Goal: Task Accomplishment & Management: Use online tool/utility

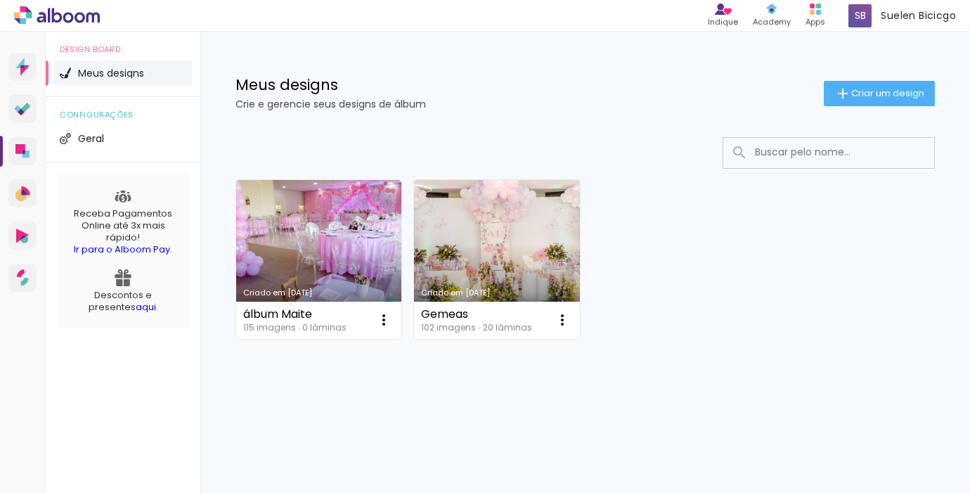
click at [367, 218] on link "Criado em [DATE]" at bounding box center [318, 259] width 165 height 159
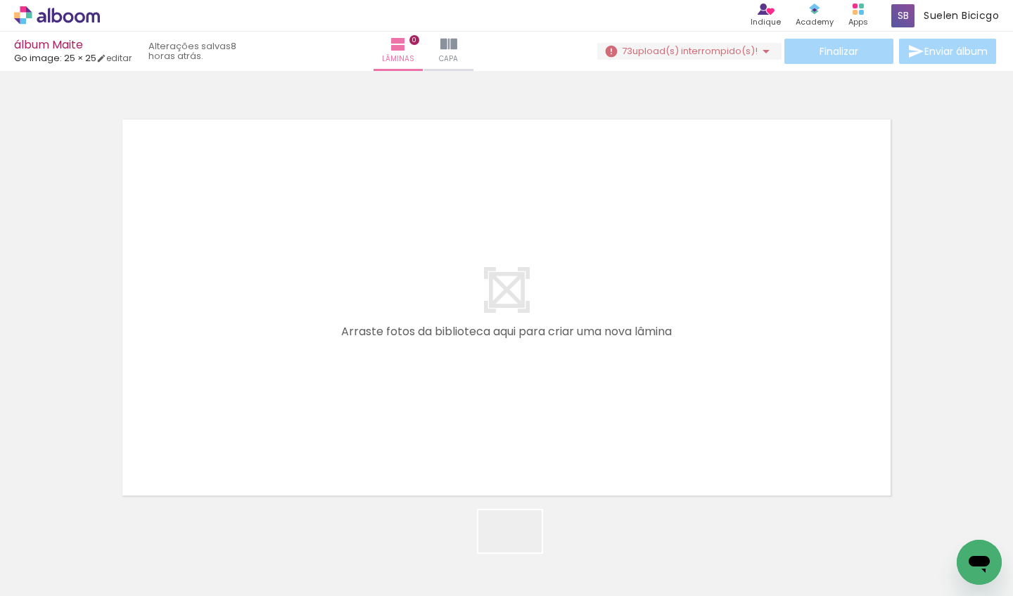
drag, startPoint x: 520, startPoint y: 553, endPoint x: 452, endPoint y: 366, distance: 198.4
click at [452, 366] on quentale-workspace at bounding box center [506, 298] width 1013 height 596
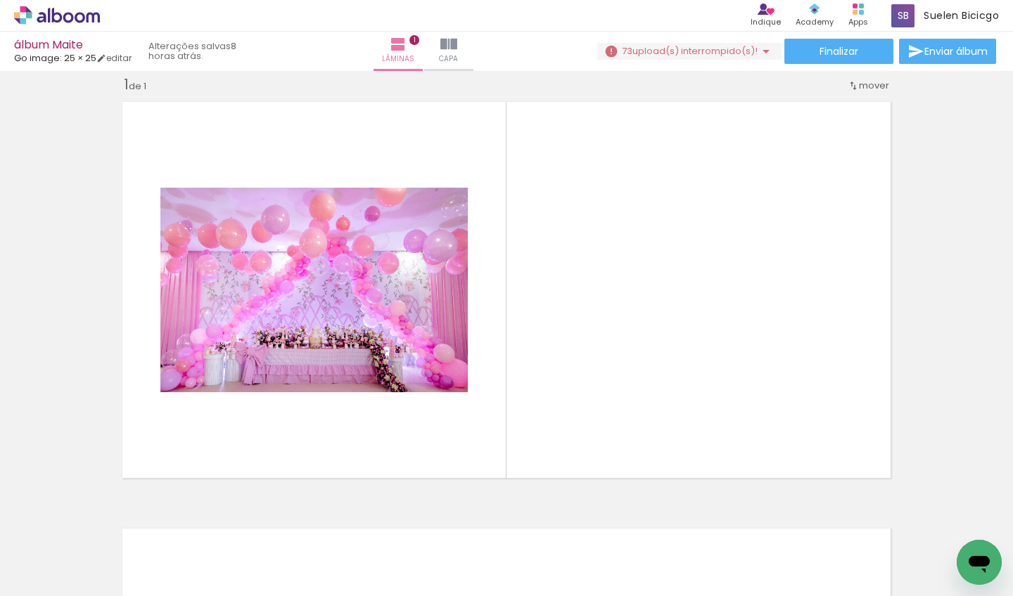
scroll to position [0, 686]
drag, startPoint x: 156, startPoint y: 590, endPoint x: 242, endPoint y: 596, distance: 86.0
click at [115, 492] on iron-horizontal-list at bounding box center [101, 552] width 28 height 88
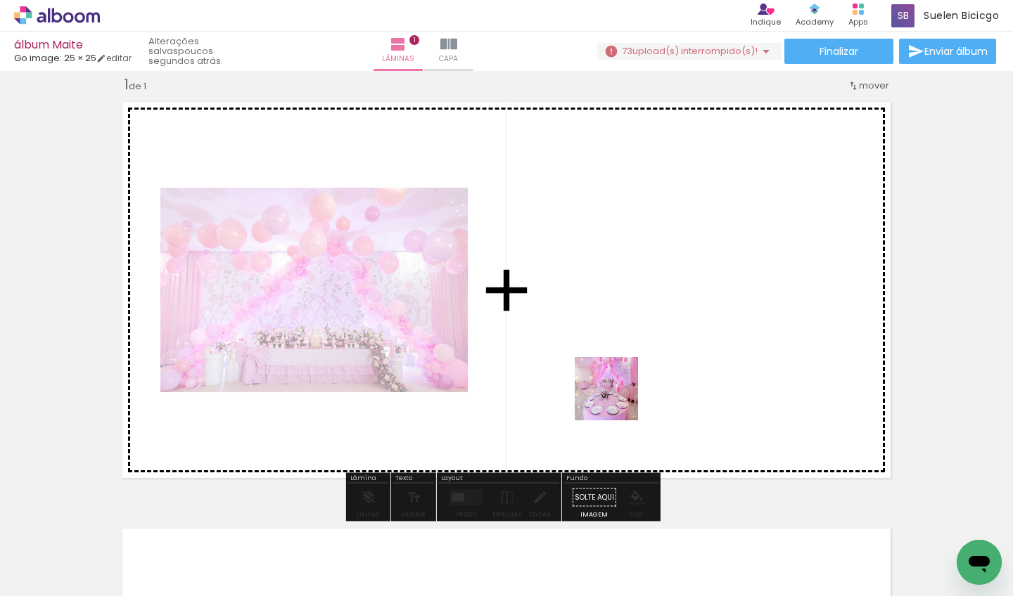
drag, startPoint x: 465, startPoint y: 566, endPoint x: 622, endPoint y: 359, distance: 259.5
click at [622, 359] on quentale-workspace at bounding box center [506, 298] width 1013 height 596
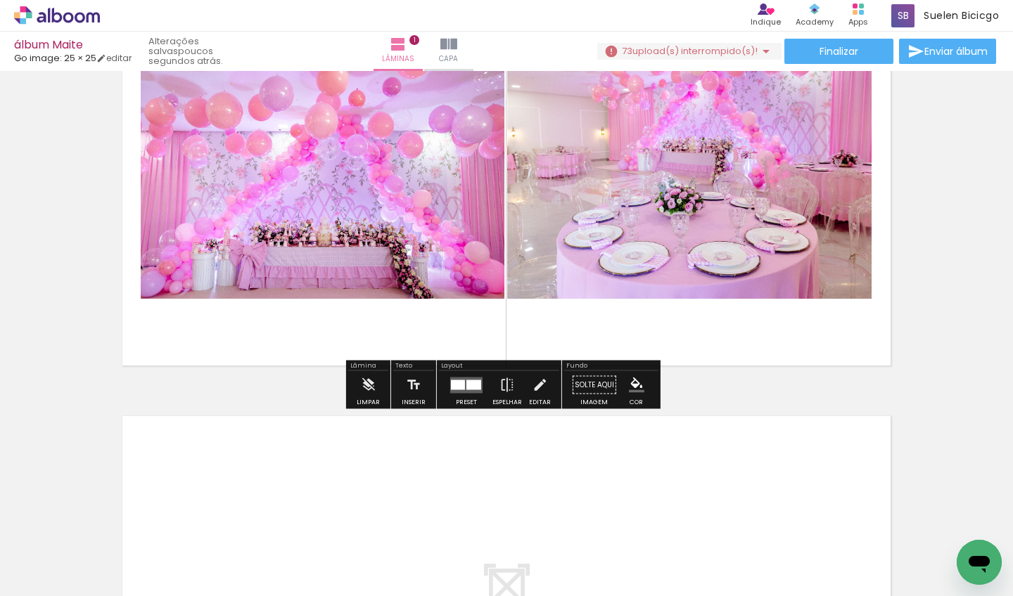
scroll to position [133, 0]
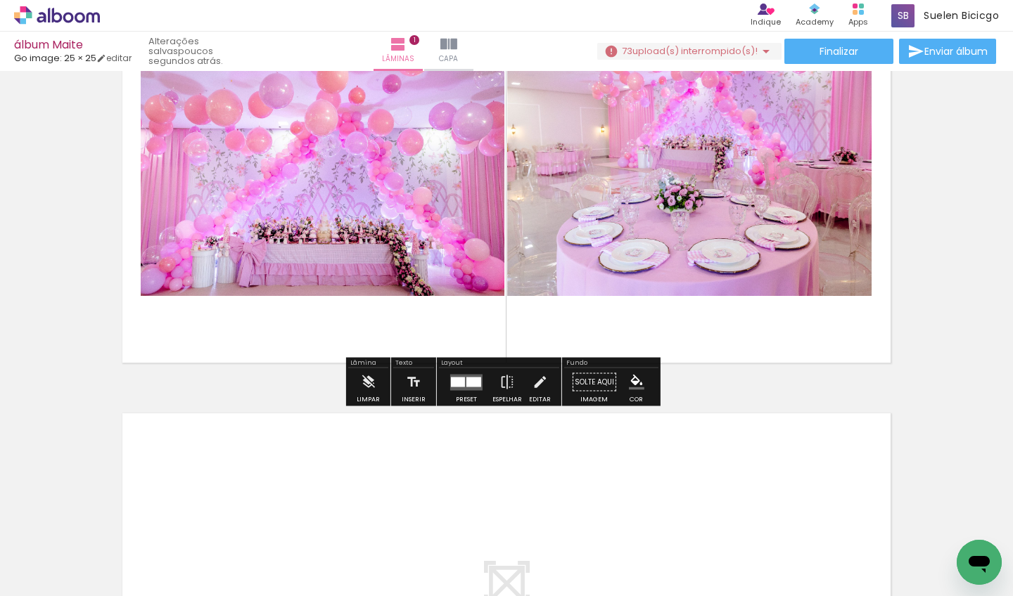
click at [77, 492] on iron-icon at bounding box center [71, 553] width 11 height 11
click at [0, 0] on slot "Todas as fotos" at bounding box center [0, 0] width 0 height 0
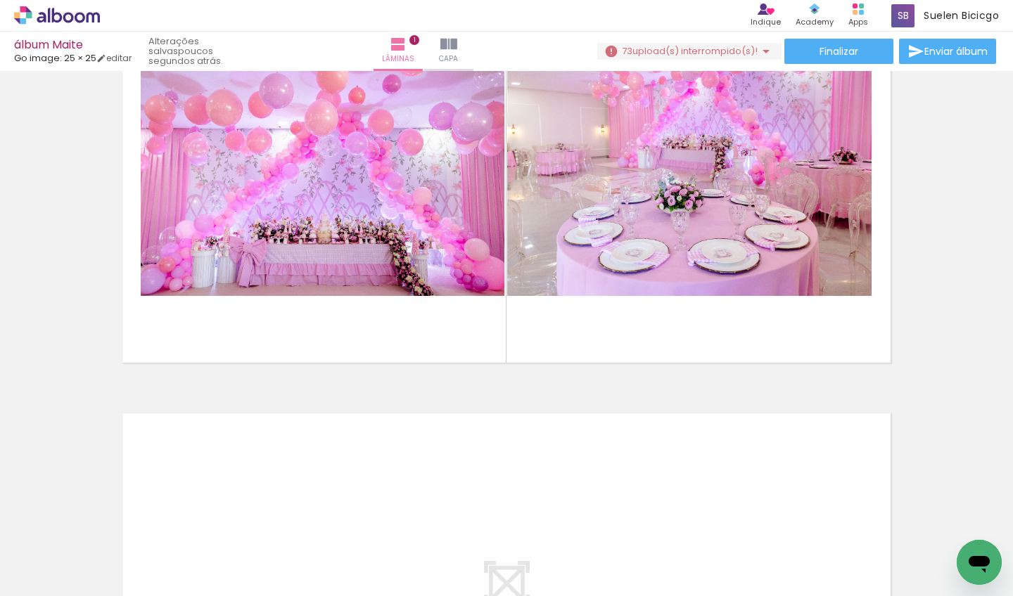
click at [66, 492] on input "Todas as fotos" at bounding box center [39, 554] width 53 height 12
click at [0, 0] on slot "Não utilizadas" at bounding box center [0, 0] width 0 height 0
type input "Não utilizadas"
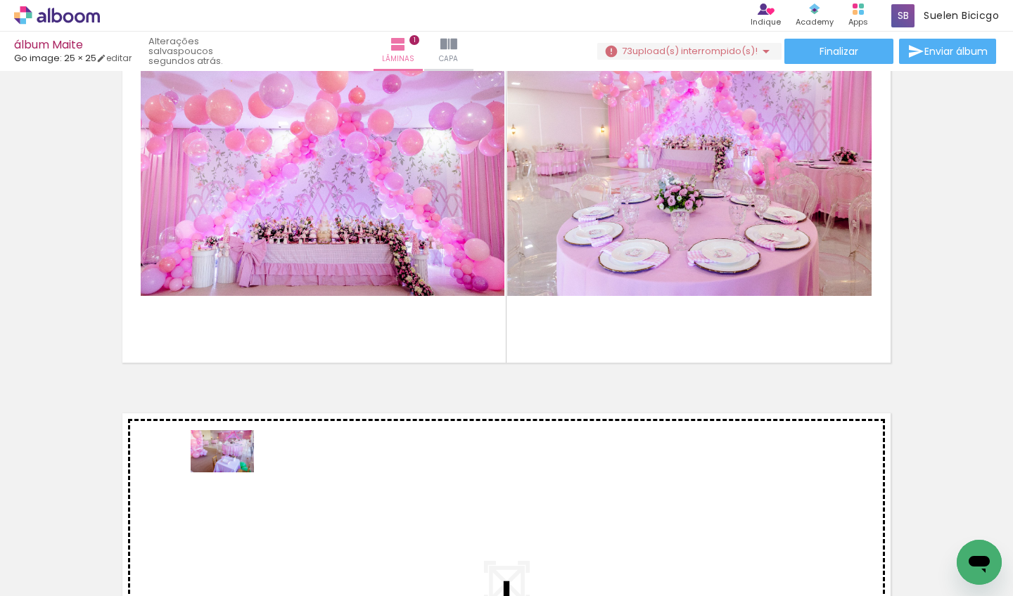
drag, startPoint x: 162, startPoint y: 548, endPoint x: 233, endPoint y: 473, distance: 103.0
click at [233, 473] on quentale-workspace at bounding box center [506, 298] width 1013 height 596
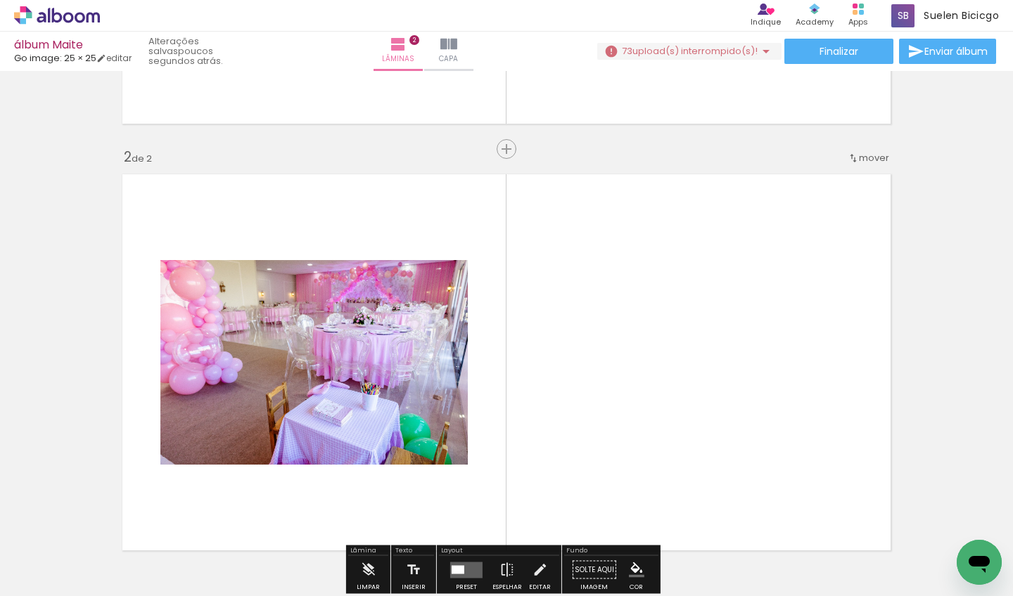
scroll to position [444, 0]
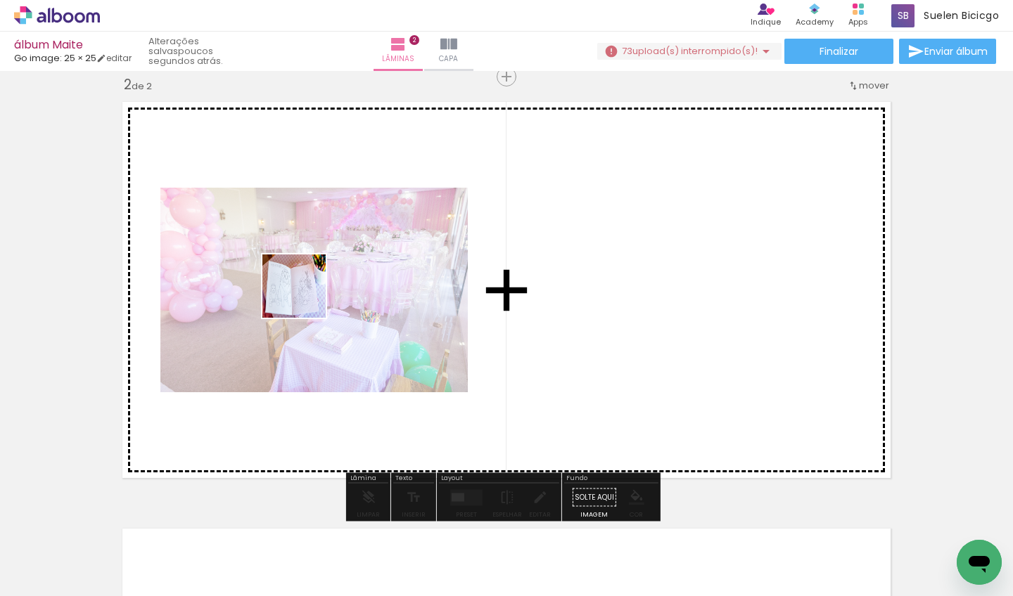
drag, startPoint x: 217, startPoint y: 560, endPoint x: 224, endPoint y: 396, distance: 164.0
click at [306, 274] on quentale-workspace at bounding box center [506, 298] width 1013 height 596
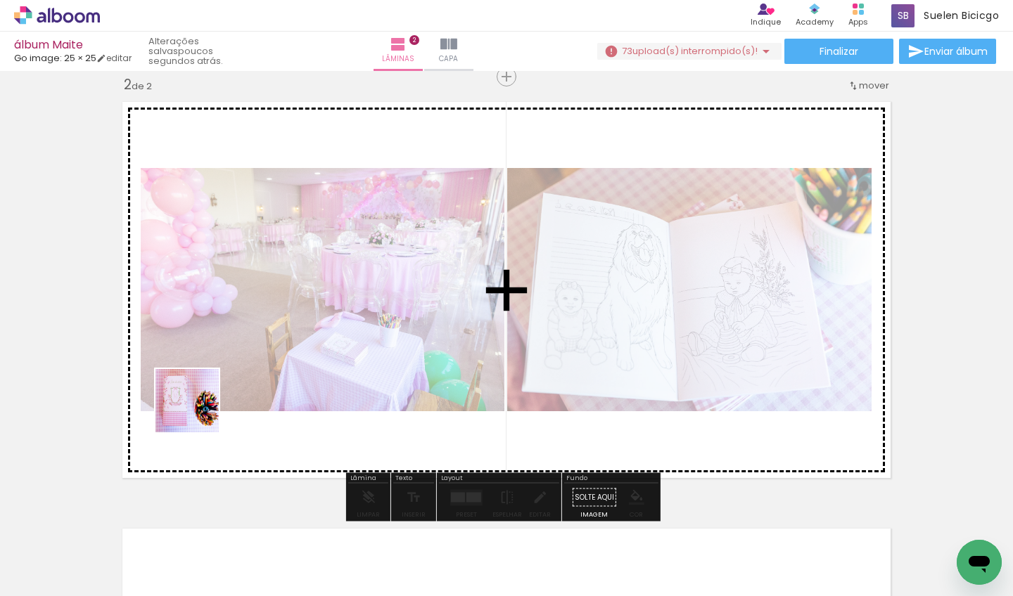
drag, startPoint x: 167, startPoint y: 479, endPoint x: 236, endPoint y: 411, distance: 97.0
click at [275, 281] on quentale-workspace at bounding box center [506, 298] width 1013 height 596
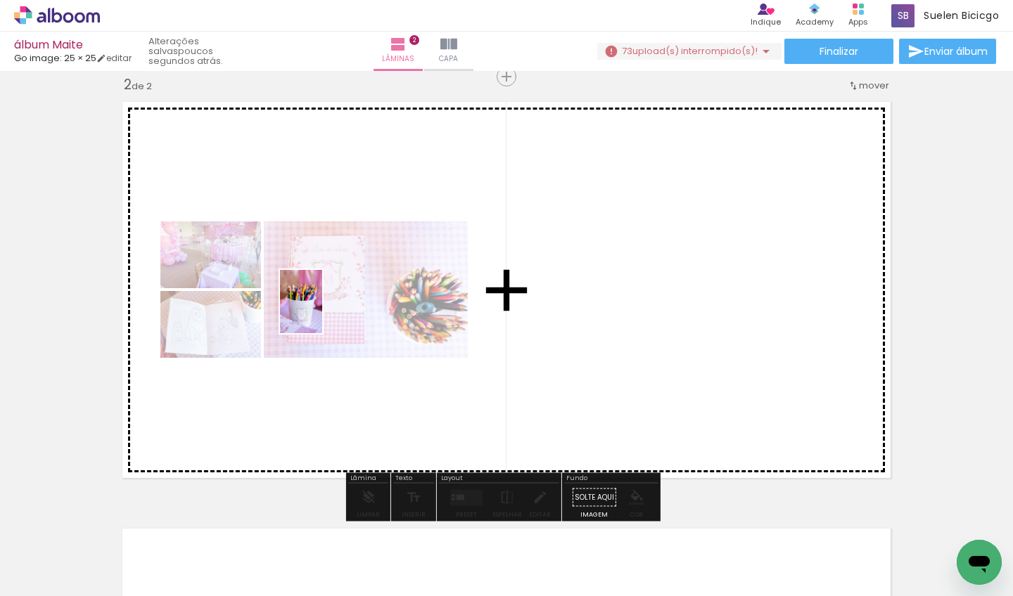
drag, startPoint x: 153, startPoint y: 522, endPoint x: 322, endPoint y: 312, distance: 269.5
click at [322, 312] on quentale-workspace at bounding box center [506, 298] width 1013 height 596
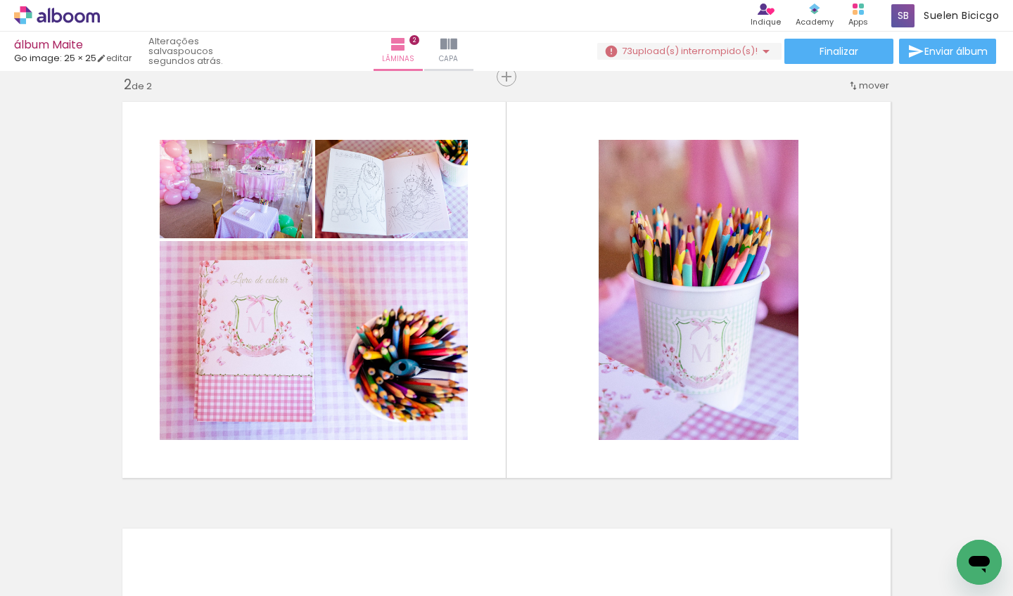
scroll to position [0, 236]
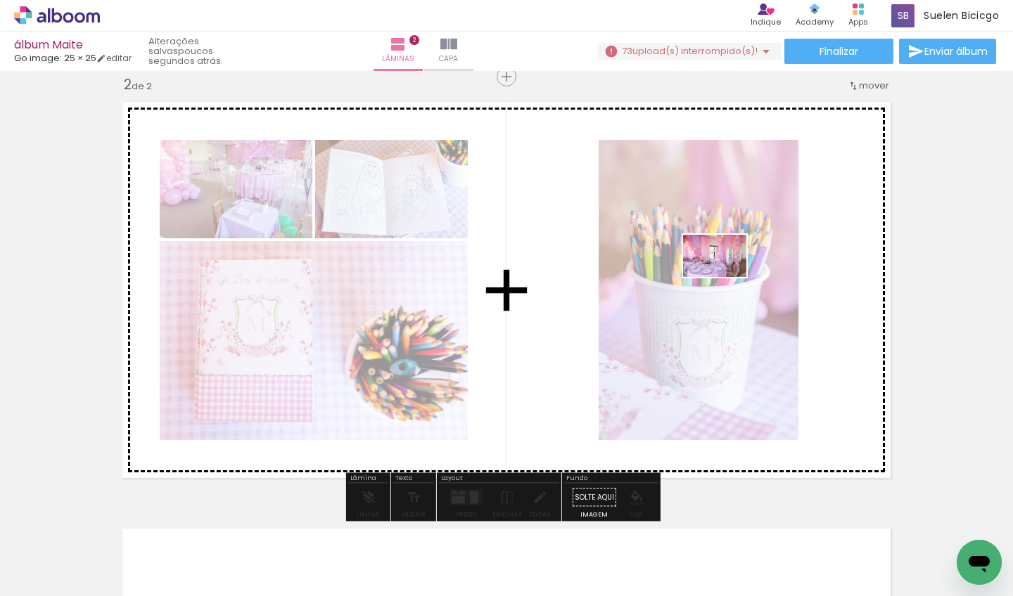
drag, startPoint x: 775, startPoint y: 556, endPoint x: 725, endPoint y: 277, distance: 283.6
click at [725, 277] on quentale-workspace at bounding box center [506, 298] width 1013 height 596
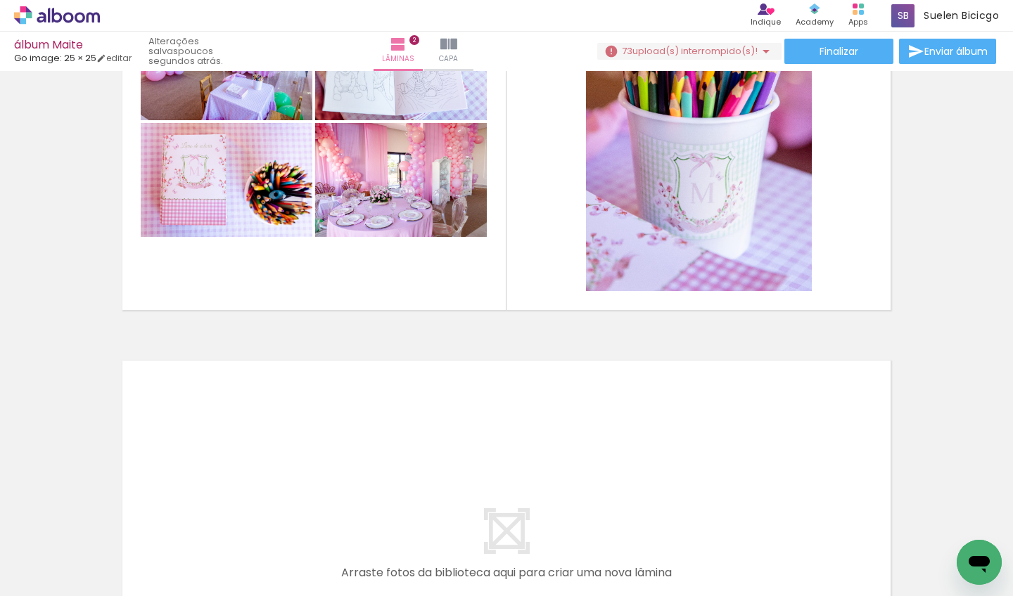
scroll to position [0, 0]
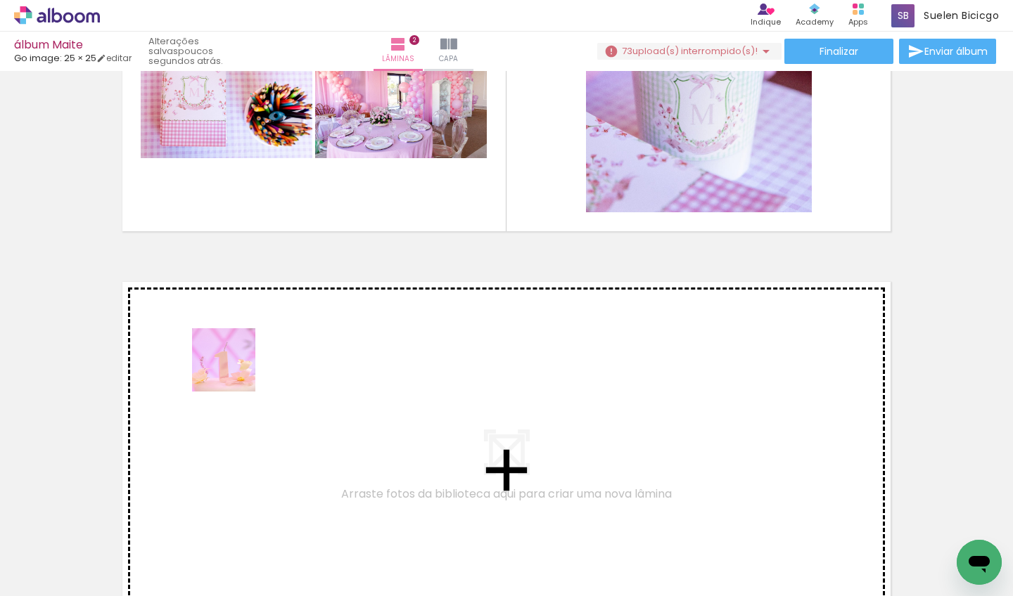
drag, startPoint x: 176, startPoint y: 491, endPoint x: 233, endPoint y: 371, distance: 132.4
click at [233, 371] on quentale-workspace at bounding box center [506, 298] width 1013 height 596
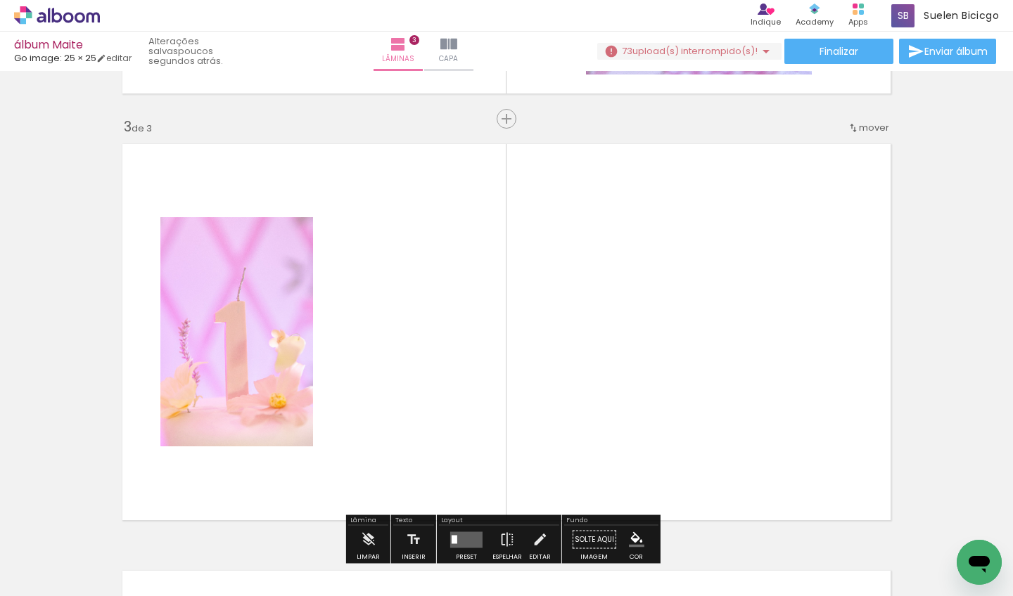
scroll to position [871, 0]
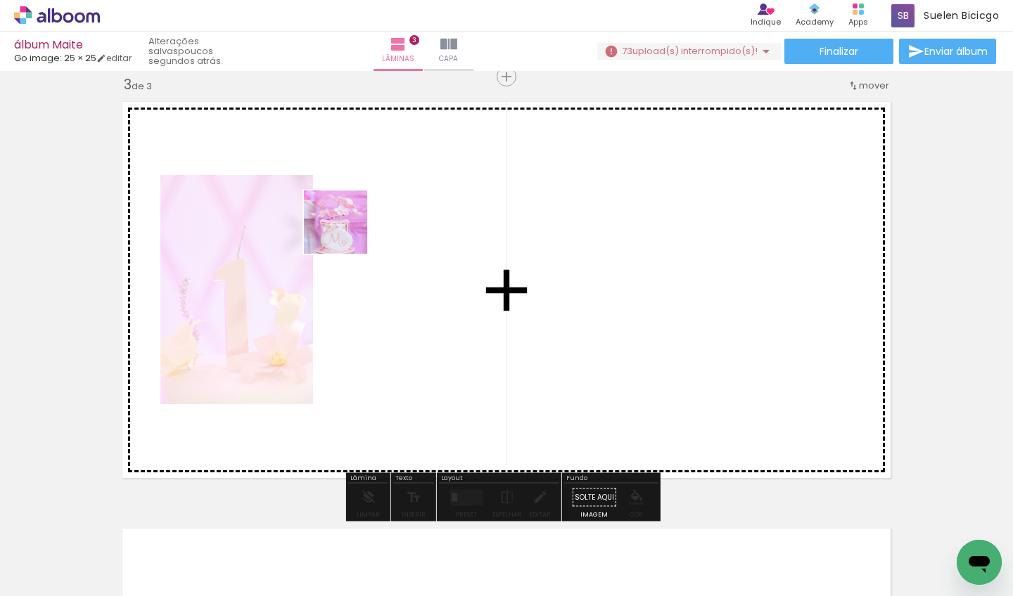
drag, startPoint x: 233, startPoint y: 535, endPoint x: 362, endPoint y: 207, distance: 352.7
click at [362, 207] on quentale-workspace at bounding box center [506, 298] width 1013 height 596
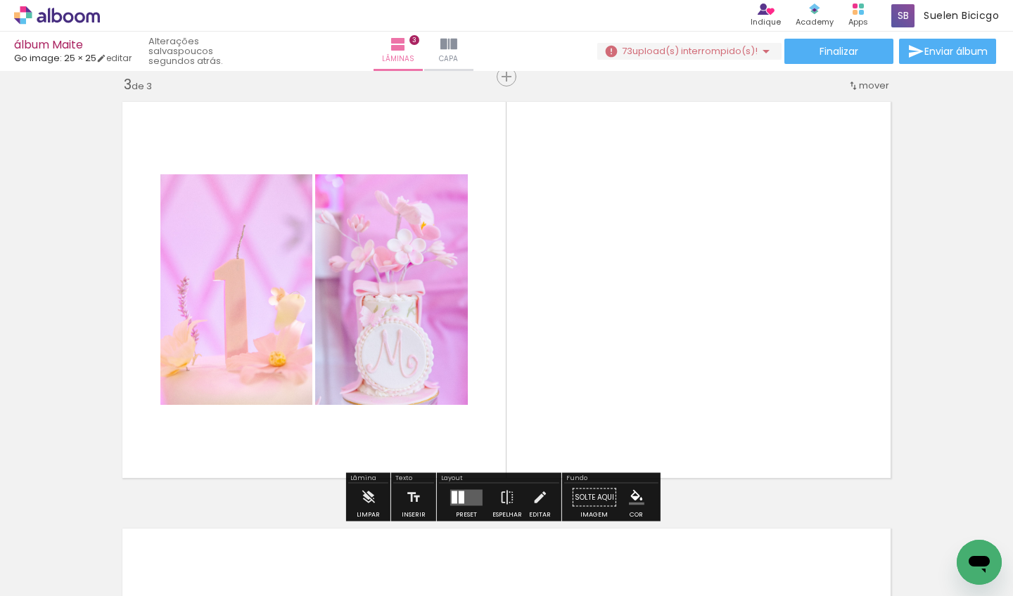
drag, startPoint x: 227, startPoint y: 548, endPoint x: 334, endPoint y: 277, distance: 291.1
click at [334, 277] on quentale-workspace at bounding box center [506, 298] width 1013 height 596
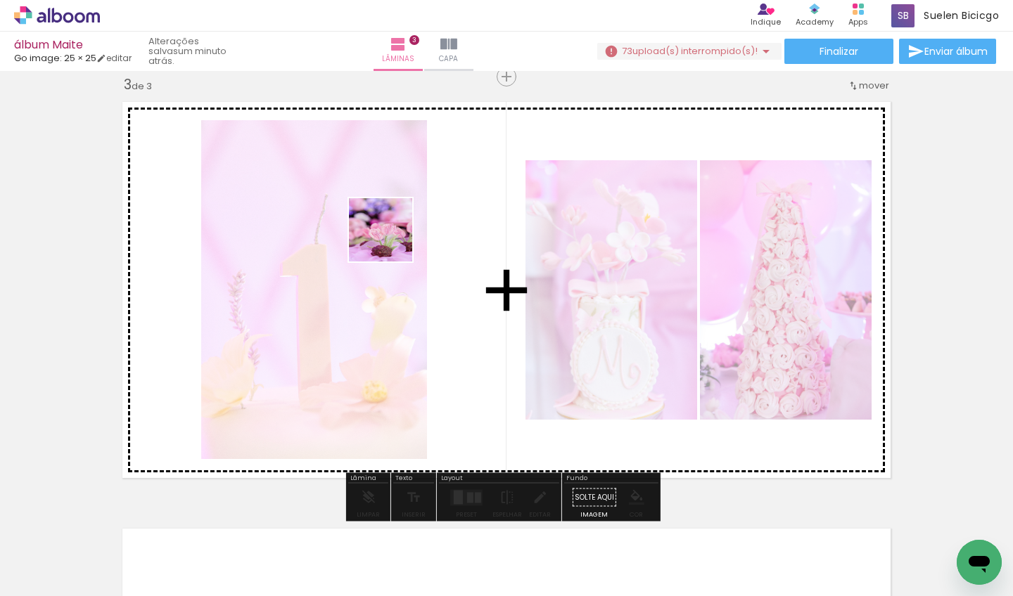
drag, startPoint x: 314, startPoint y: 487, endPoint x: 389, endPoint y: 243, distance: 255.8
click at [389, 243] on quentale-workspace at bounding box center [506, 298] width 1013 height 596
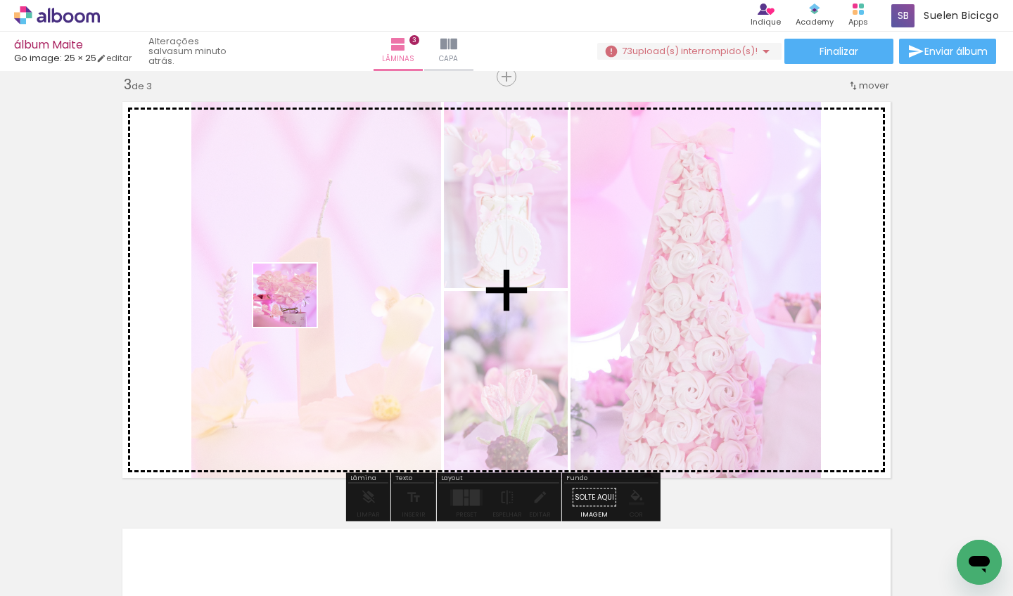
drag, startPoint x: 235, startPoint y: 529, endPoint x: 310, endPoint y: 278, distance: 261.4
click at [310, 278] on quentale-workspace at bounding box center [506, 298] width 1013 height 596
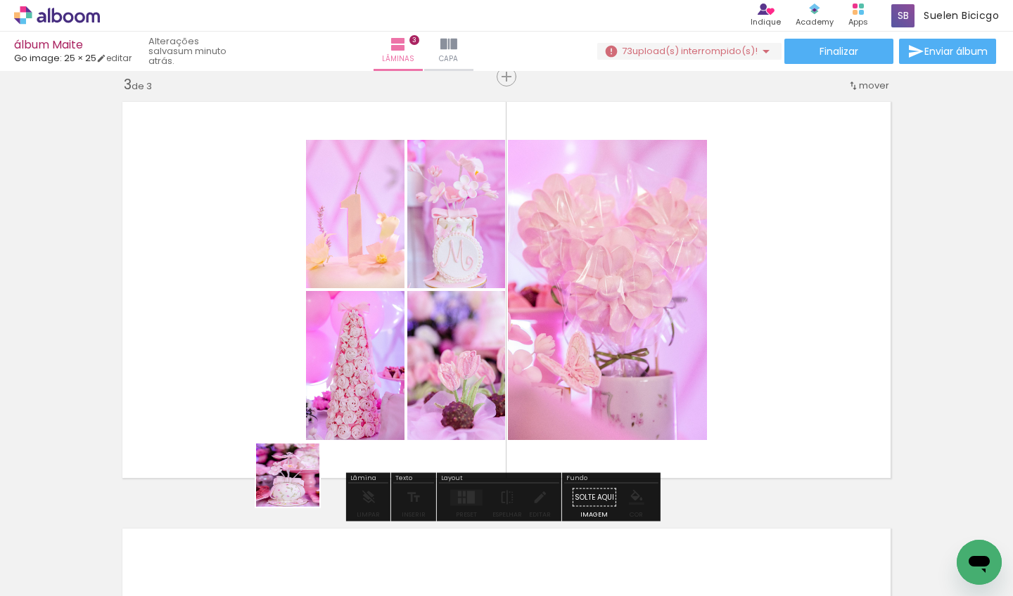
drag, startPoint x: 298, startPoint y: 486, endPoint x: 331, endPoint y: 278, distance: 210.7
click at [331, 278] on quentale-workspace at bounding box center [506, 298] width 1013 height 596
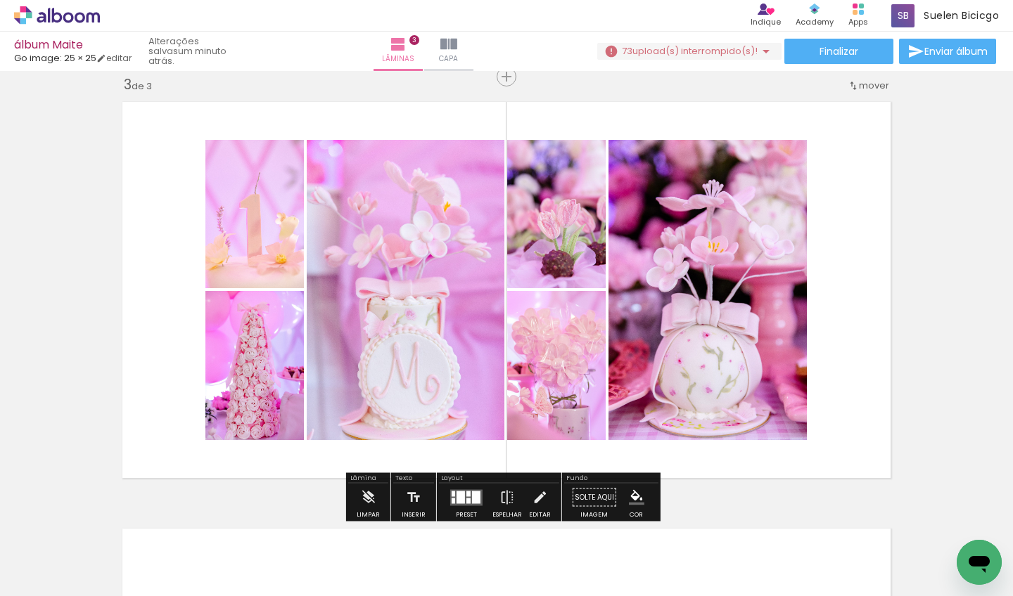
click at [454, 490] on quentale-layouter at bounding box center [466, 497] width 32 height 16
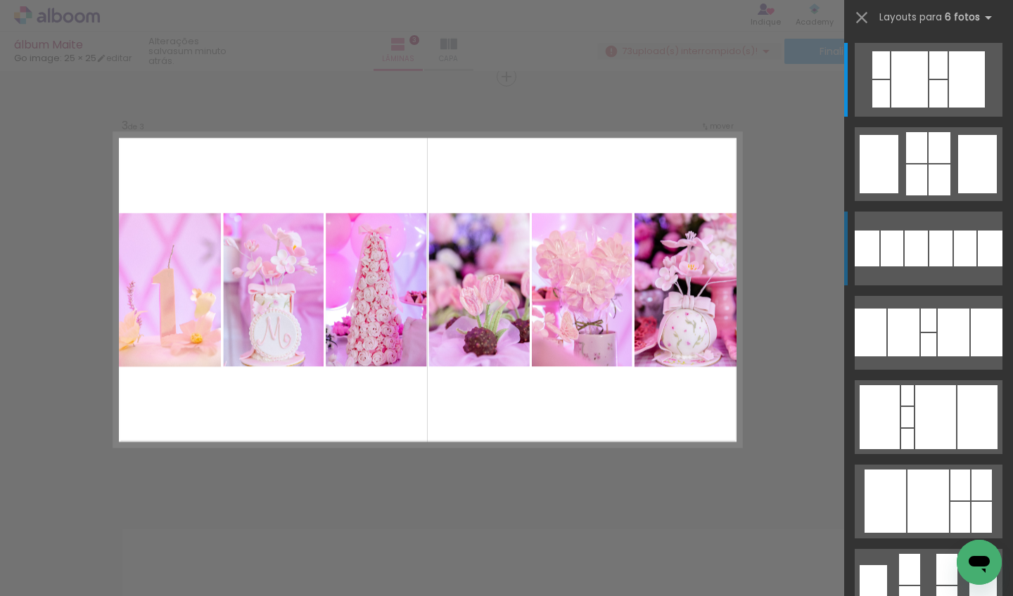
click at [937, 250] on div at bounding box center [940, 249] width 23 height 36
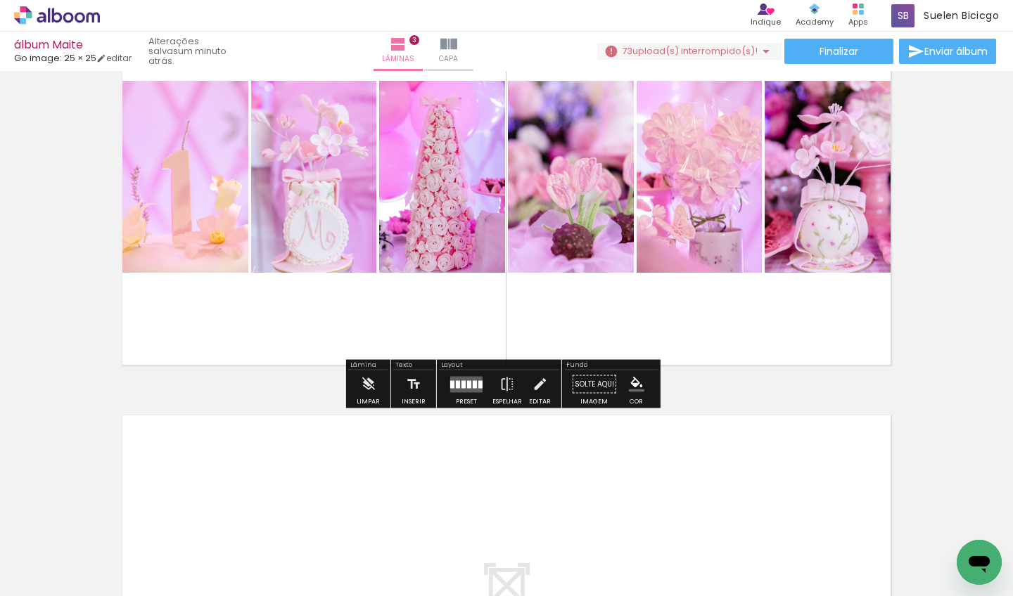
scroll to position [1325, 0]
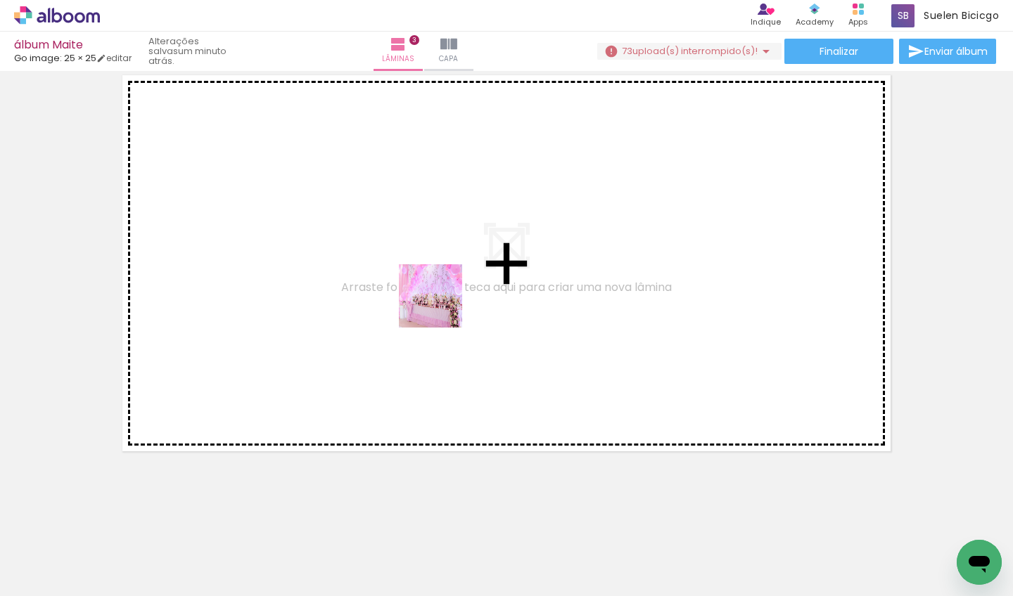
drag, startPoint x: 458, startPoint y: 457, endPoint x: 442, endPoint y: 297, distance: 161.1
click at [442, 297] on quentale-workspace at bounding box center [506, 298] width 1013 height 596
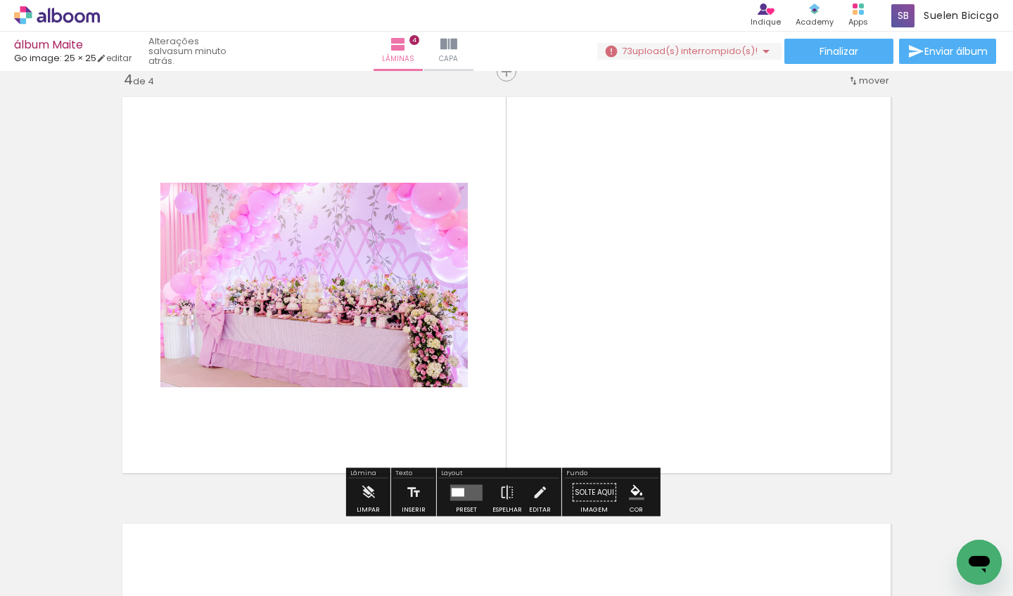
scroll to position [1298, 0]
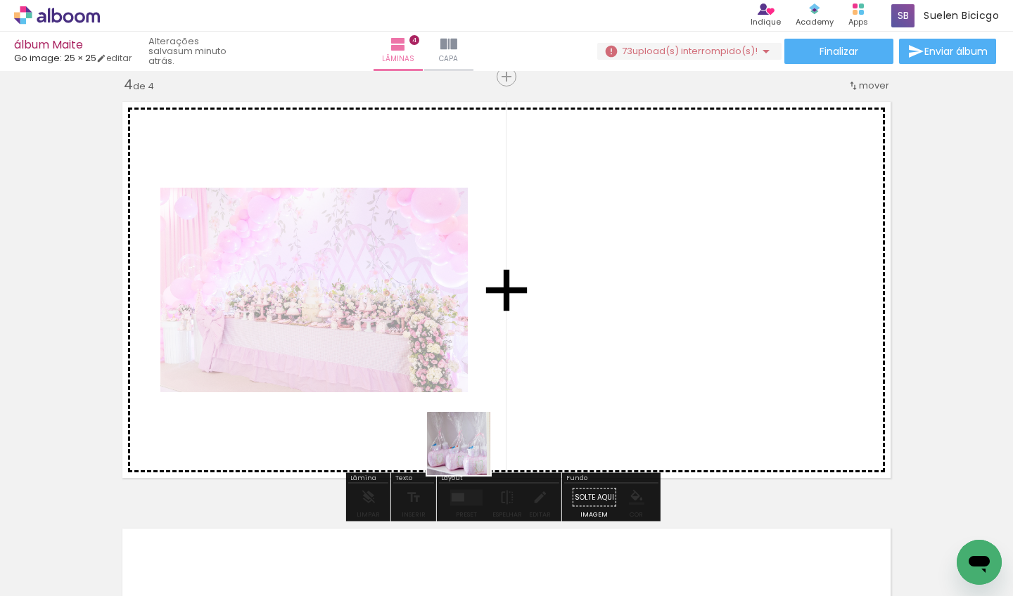
drag, startPoint x: 469, startPoint y: 454, endPoint x: 518, endPoint y: 305, distance: 156.8
click at [518, 305] on quentale-workspace at bounding box center [506, 298] width 1013 height 596
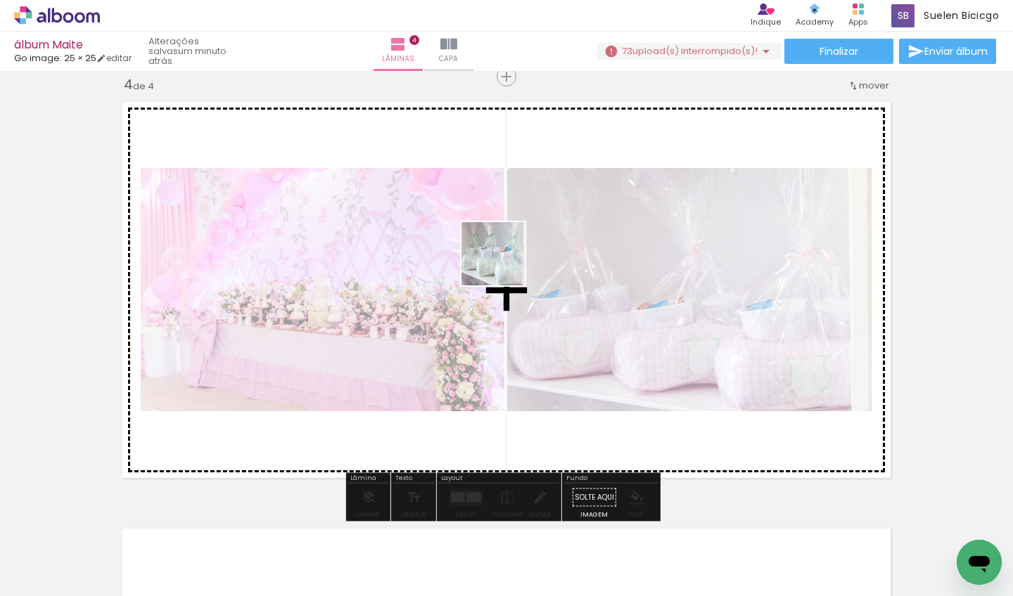
drag, startPoint x: 467, startPoint y: 463, endPoint x: 493, endPoint y: 328, distance: 138.2
click at [503, 255] on quentale-workspace at bounding box center [506, 298] width 1013 height 596
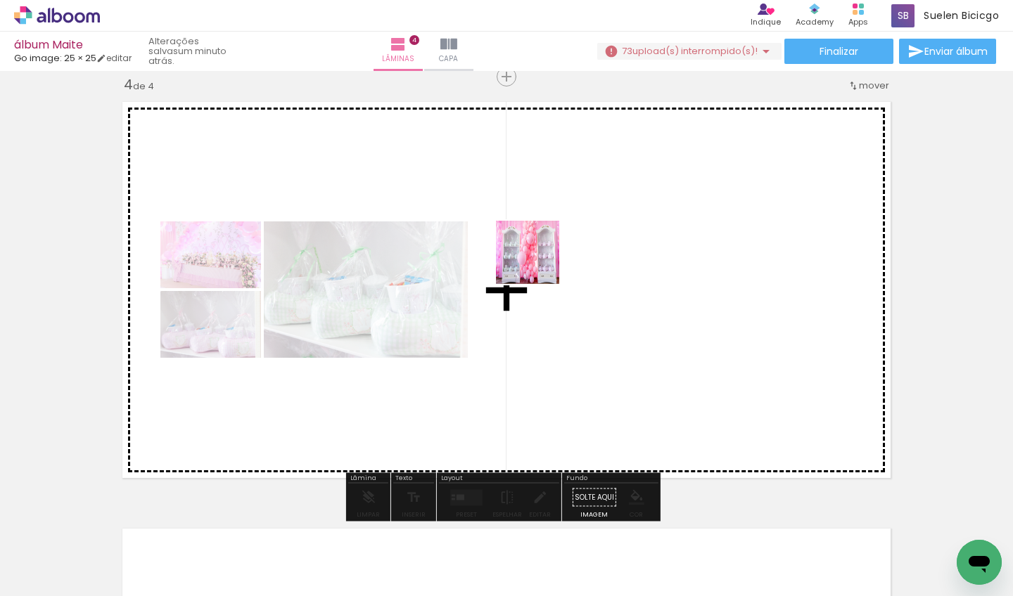
drag, startPoint x: 471, startPoint y: 539, endPoint x: 527, endPoint y: 279, distance: 266.2
click at [538, 264] on quentale-workspace at bounding box center [506, 298] width 1013 height 596
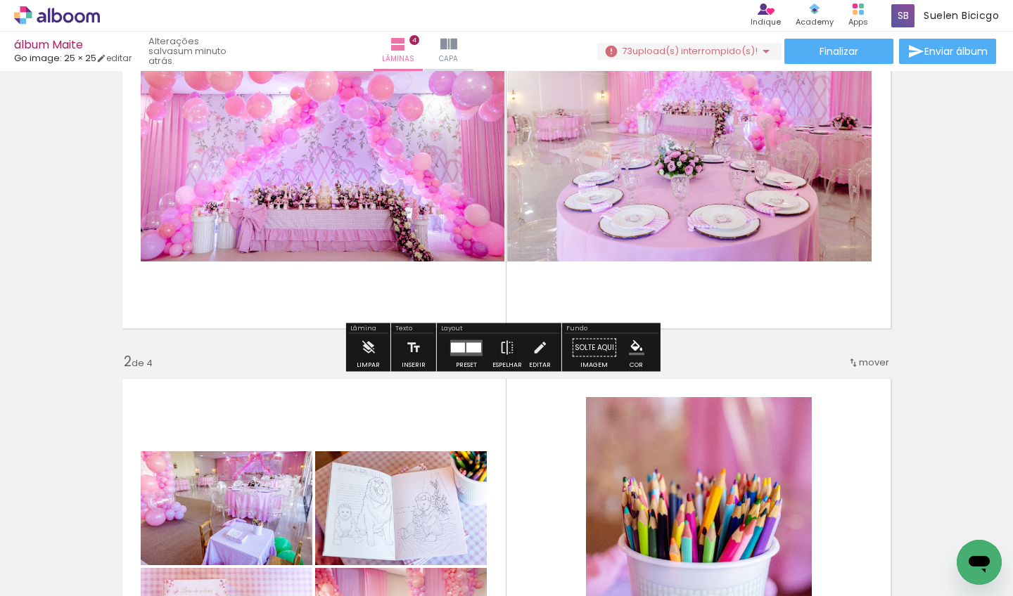
scroll to position [165, 0]
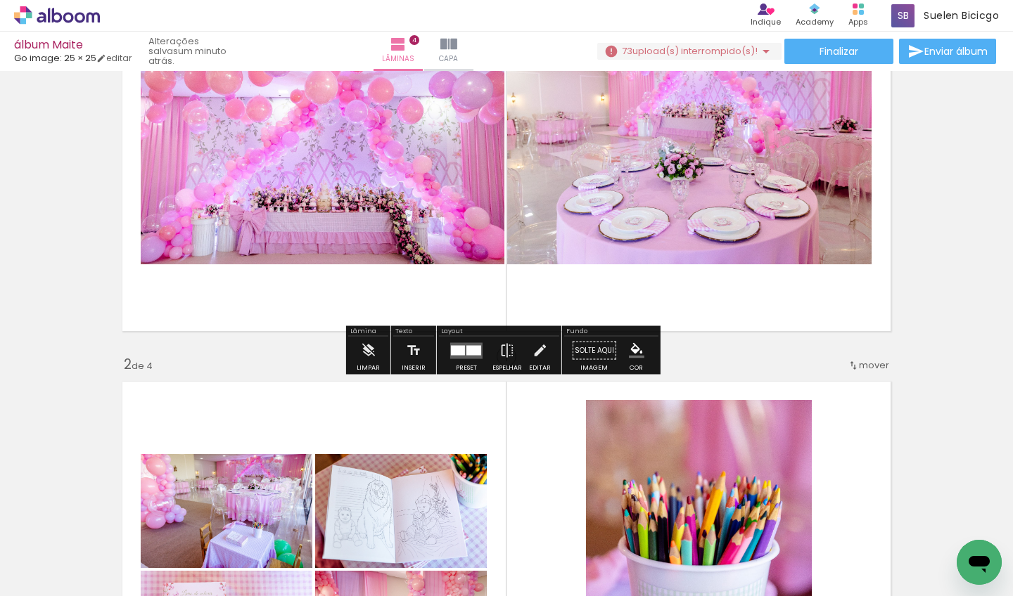
click at [466, 351] on div at bounding box center [473, 350] width 15 height 10
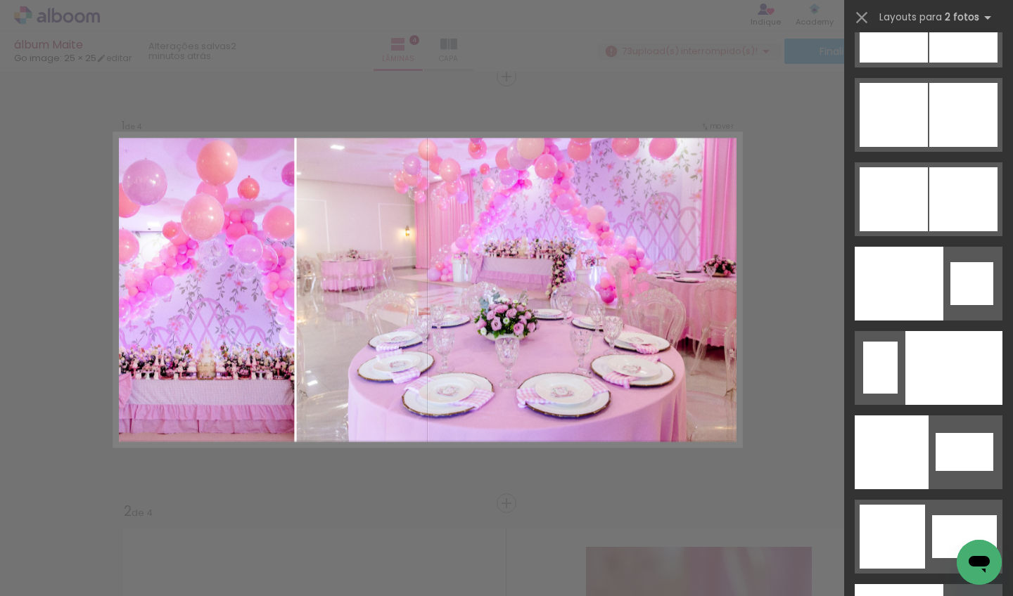
scroll to position [7360, 0]
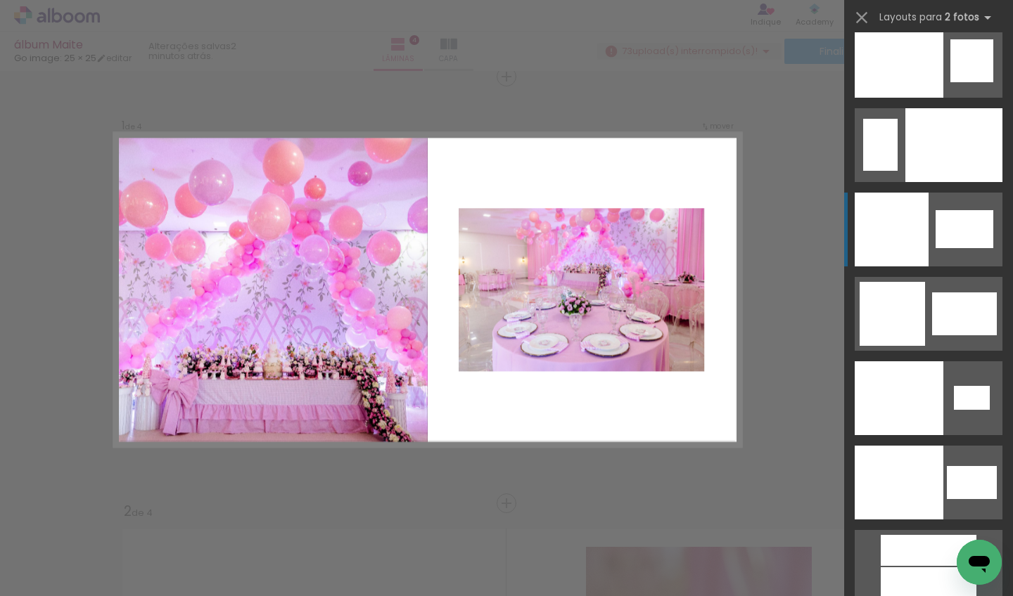
click at [970, 229] on div at bounding box center [964, 229] width 58 height 38
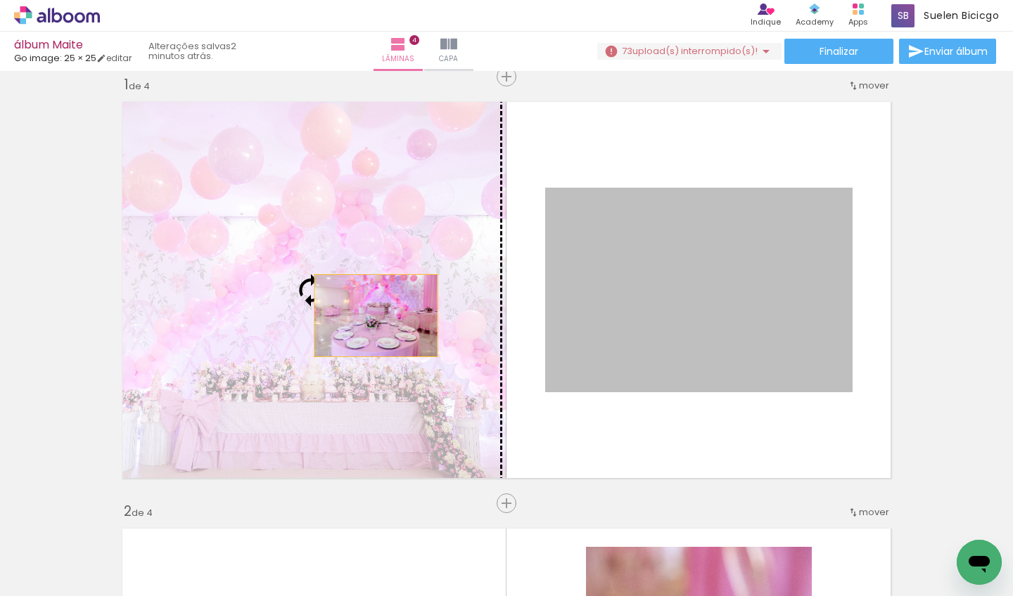
drag, startPoint x: 742, startPoint y: 328, endPoint x: 370, endPoint y: 316, distance: 372.2
click at [0, 0] on slot at bounding box center [0, 0] width 0 height 0
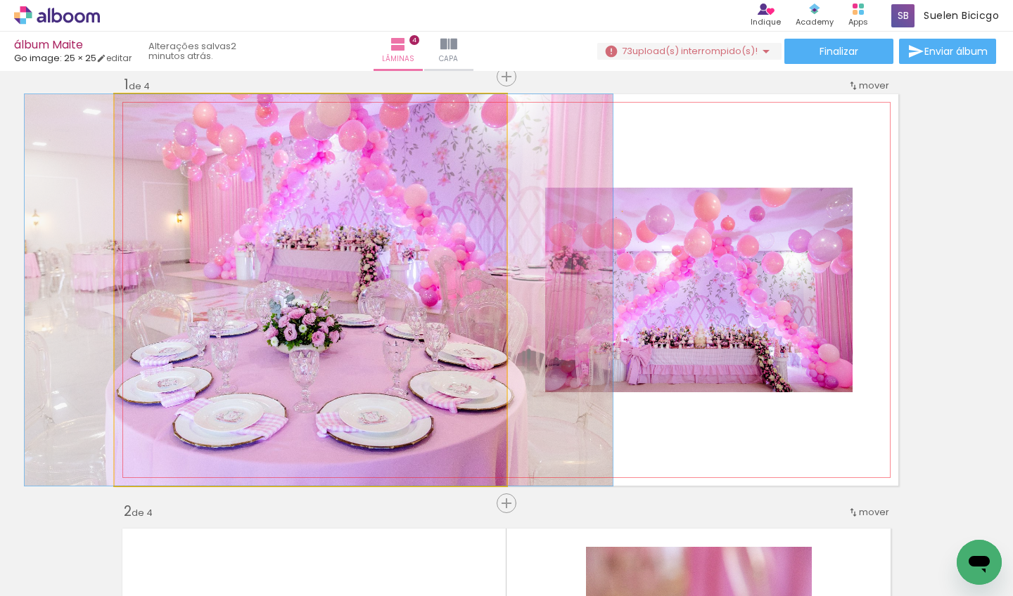
drag, startPoint x: 364, startPoint y: 266, endPoint x: 372, endPoint y: 269, distance: 9.1
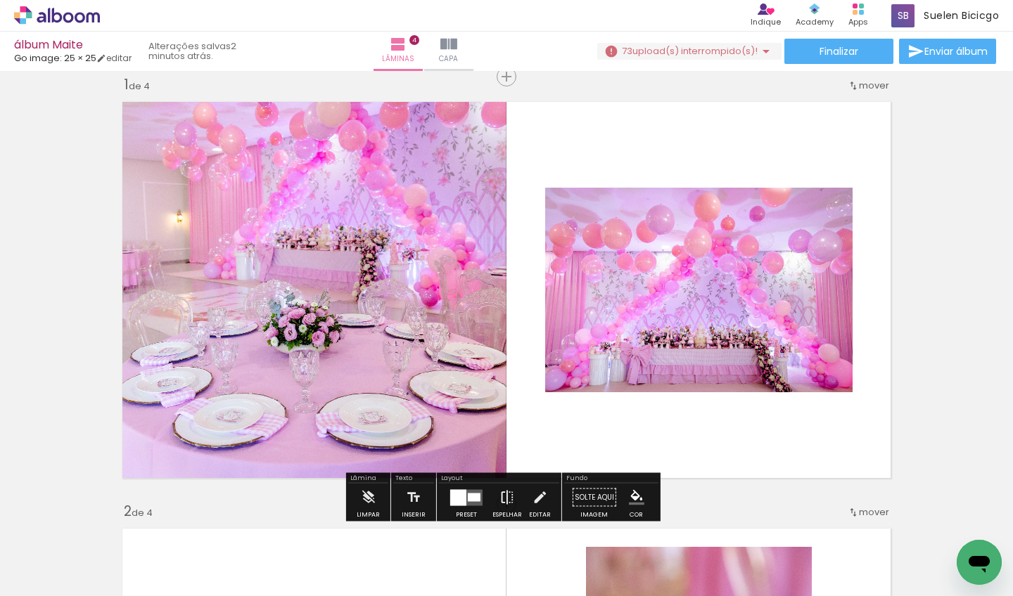
click at [505, 492] on iron-icon at bounding box center [506, 498] width 15 height 28
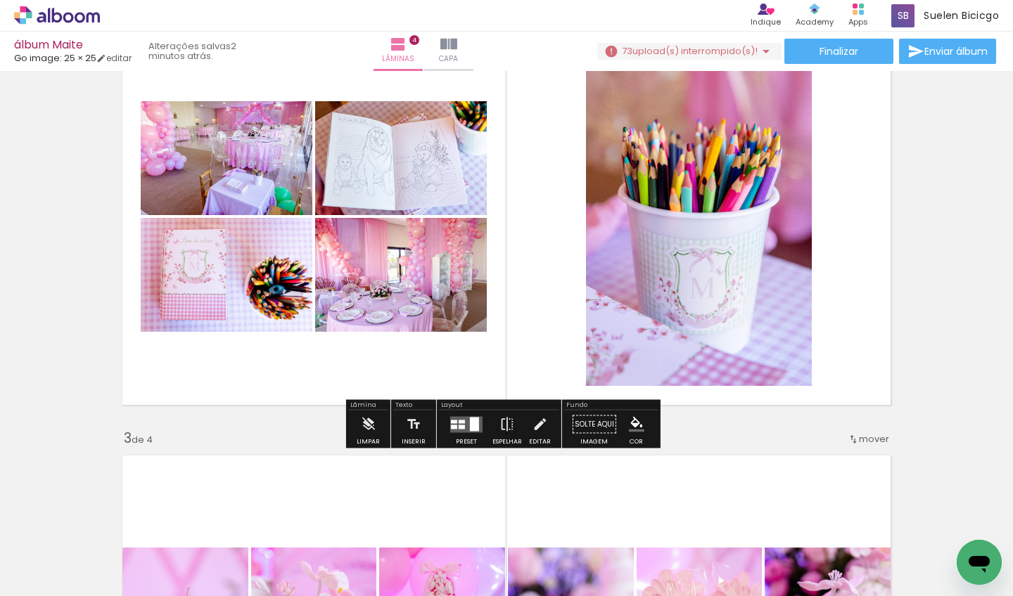
scroll to position [479, 0]
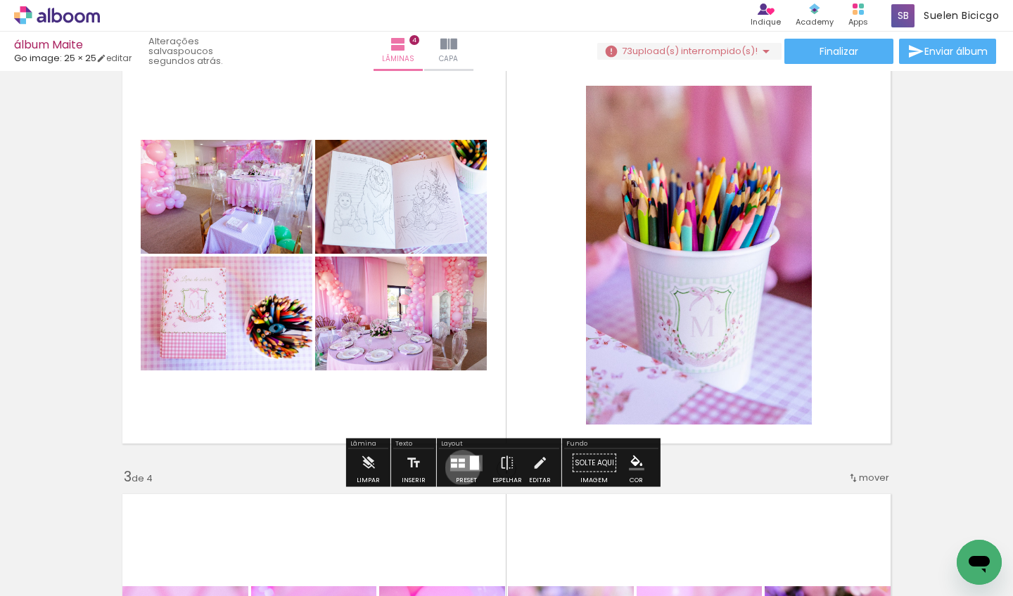
click at [459, 468] on div at bounding box center [461, 465] width 6 height 4
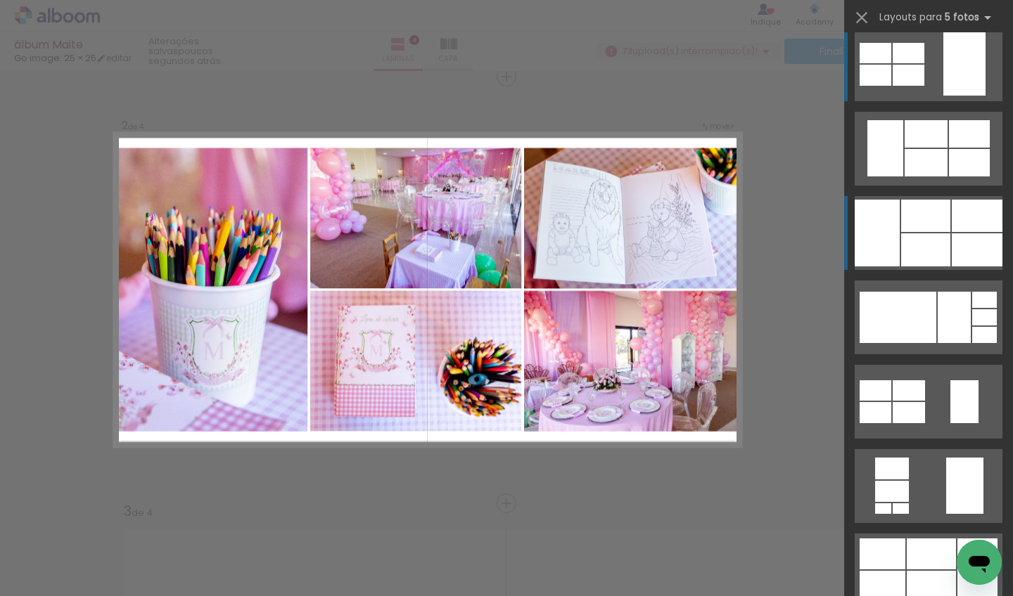
scroll to position [18, 0]
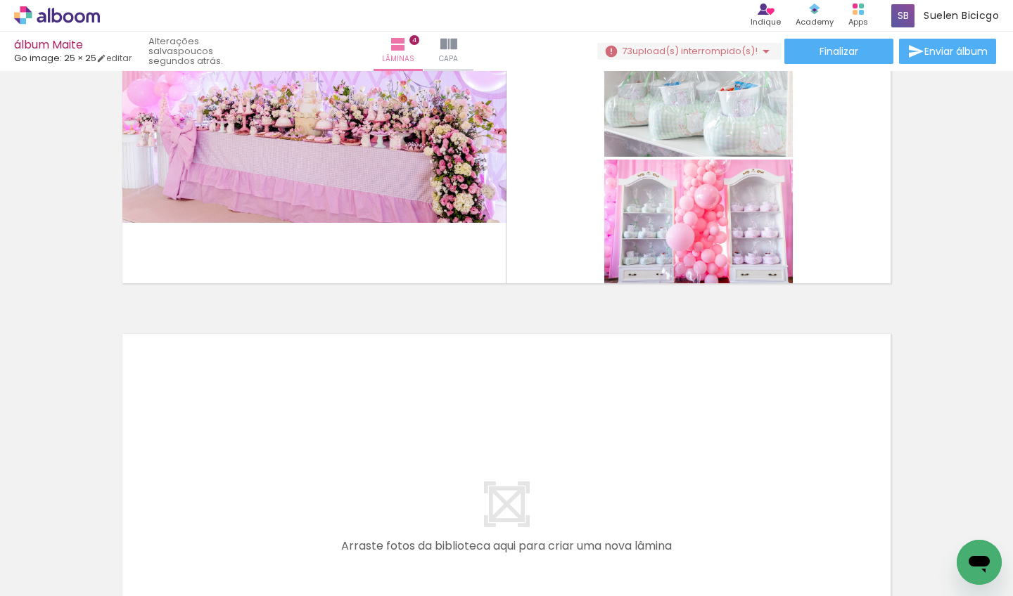
scroll to position [1496, 0]
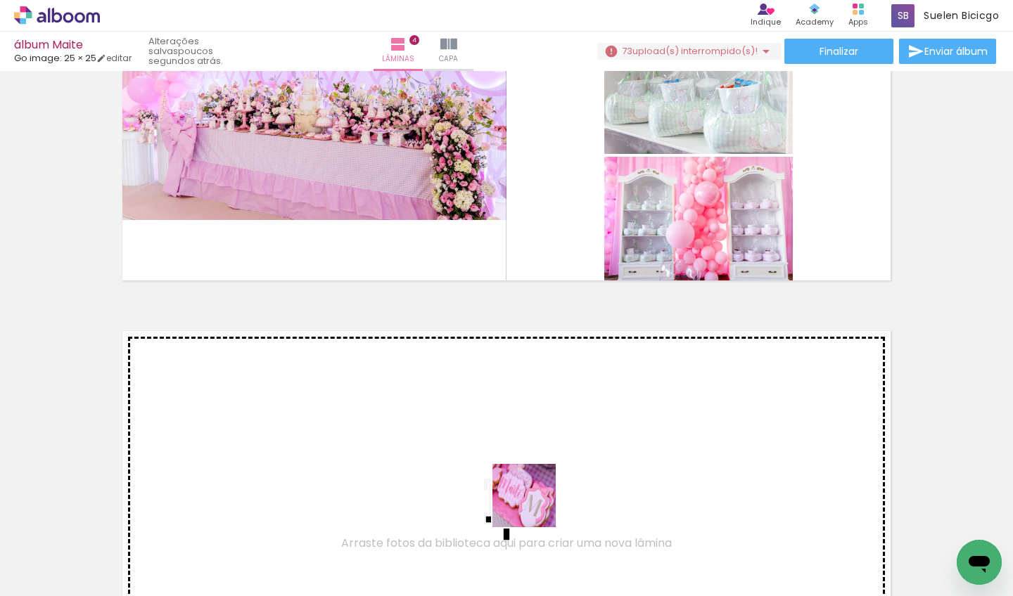
drag, startPoint x: 534, startPoint y: 506, endPoint x: 533, endPoint y: 399, distance: 106.9
click at [533, 399] on quentale-workspace at bounding box center [506, 298] width 1013 height 596
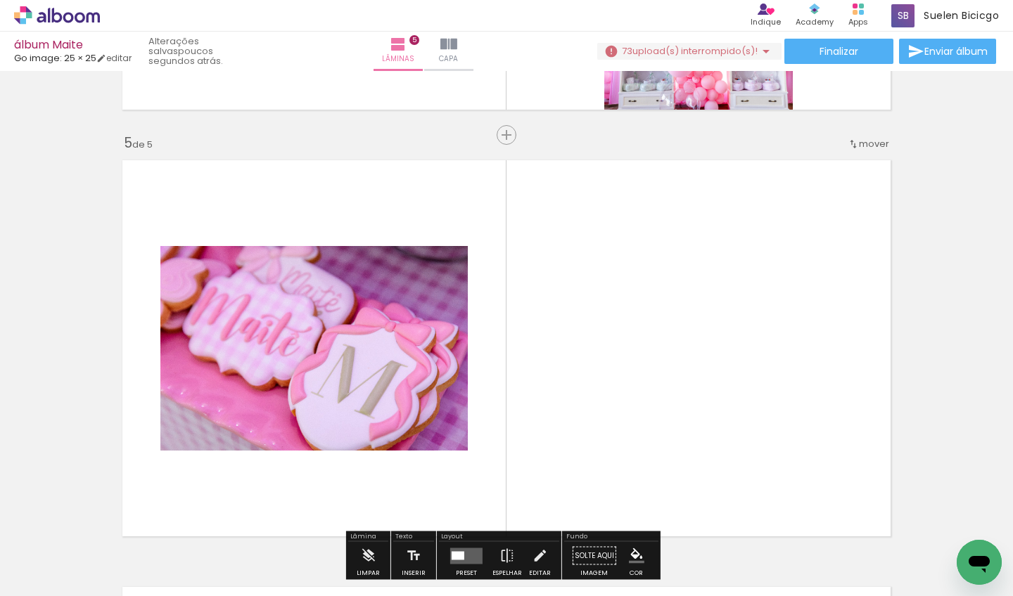
scroll to position [1725, 0]
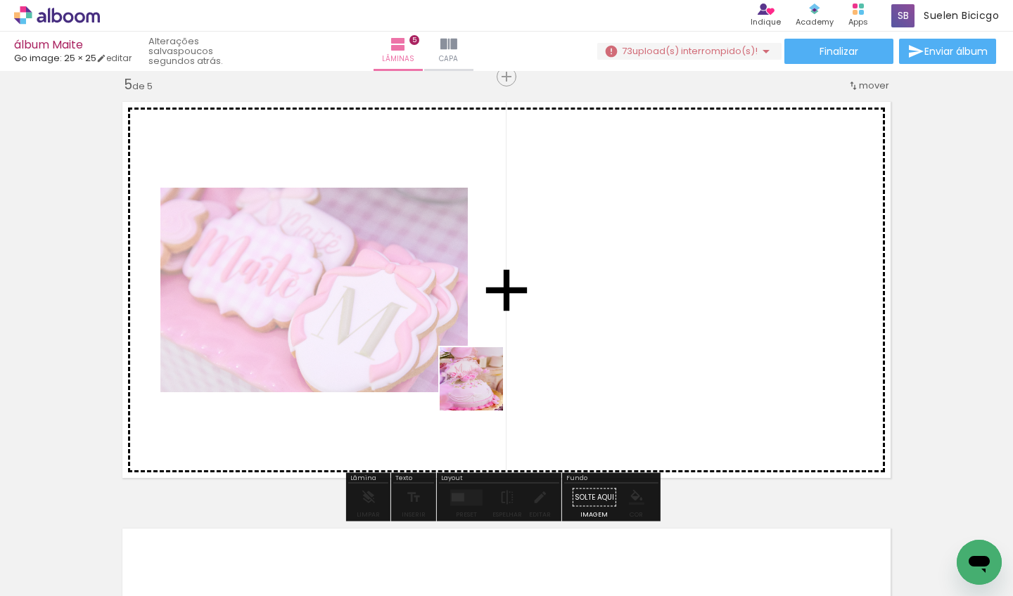
drag, startPoint x: 465, startPoint y: 529, endPoint x: 482, endPoint y: 335, distance: 194.1
click at [482, 335] on quentale-workspace at bounding box center [506, 298] width 1013 height 596
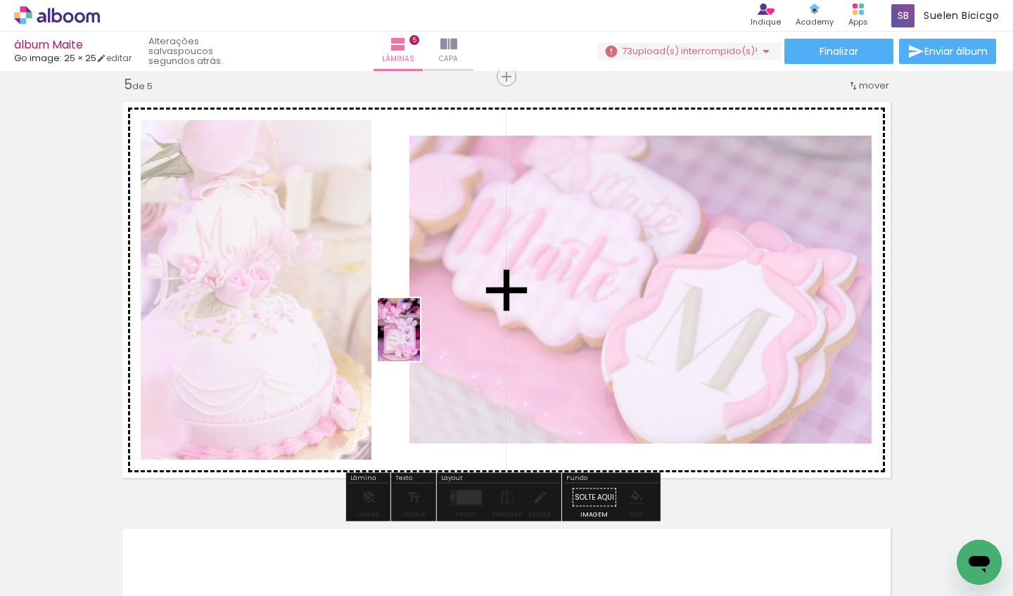
drag, startPoint x: 392, startPoint y: 552, endPoint x: 418, endPoint y: 342, distance: 211.8
click at [418, 342] on quentale-workspace at bounding box center [506, 298] width 1013 height 596
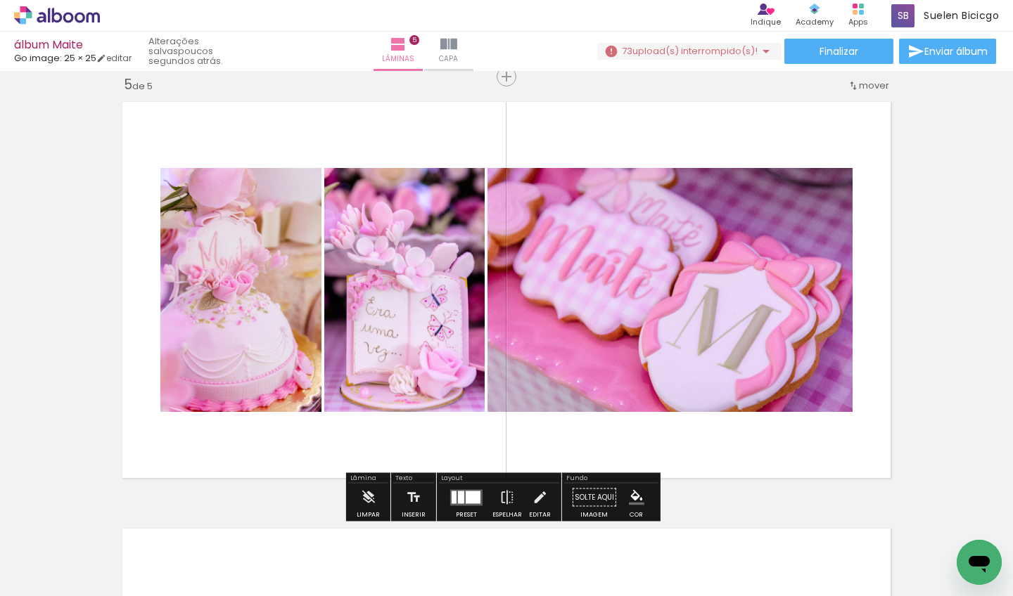
drag, startPoint x: 310, startPoint y: 544, endPoint x: 375, endPoint y: 337, distance: 217.3
click at [375, 337] on quentale-workspace at bounding box center [506, 298] width 1013 height 596
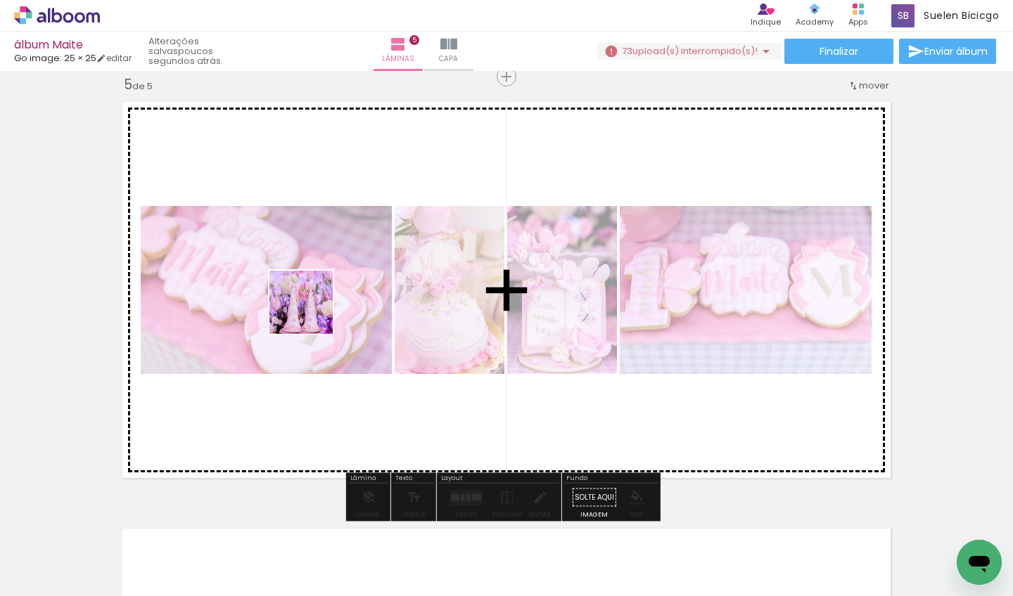
drag, startPoint x: 306, startPoint y: 321, endPoint x: 220, endPoint y: 492, distance: 191.8
click at [311, 314] on quentale-workspace at bounding box center [506, 298] width 1013 height 596
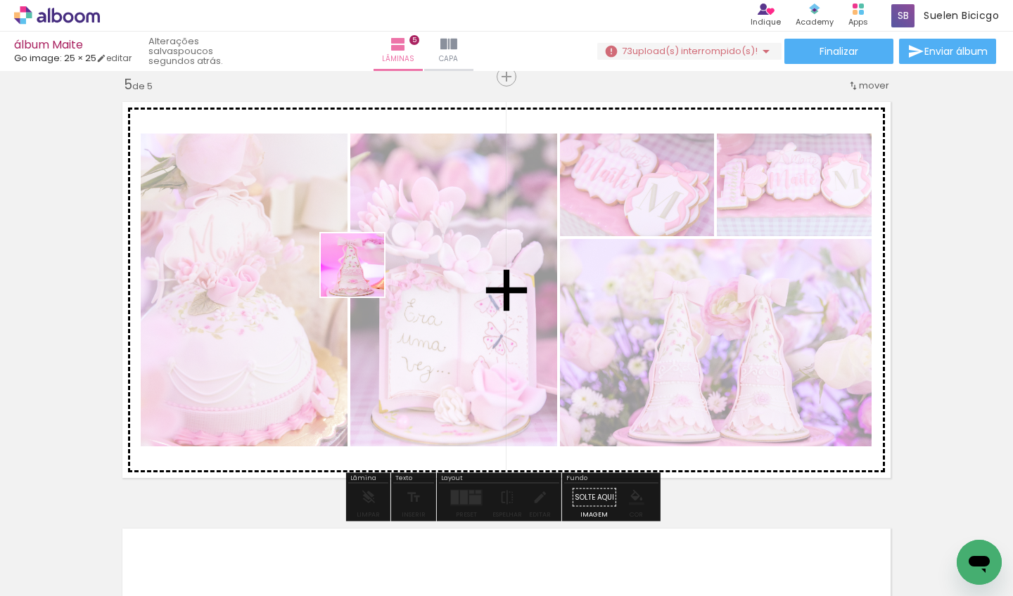
drag, startPoint x: 333, startPoint y: 294, endPoint x: 365, endPoint y: 276, distance: 37.2
click at [365, 276] on quentale-workspace at bounding box center [506, 298] width 1013 height 596
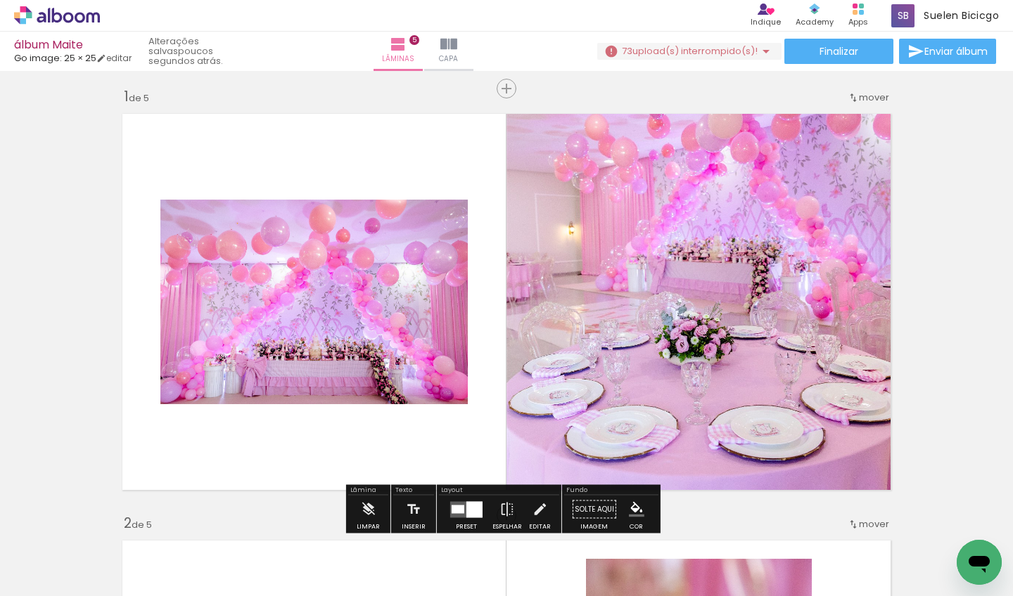
scroll to position [8, 0]
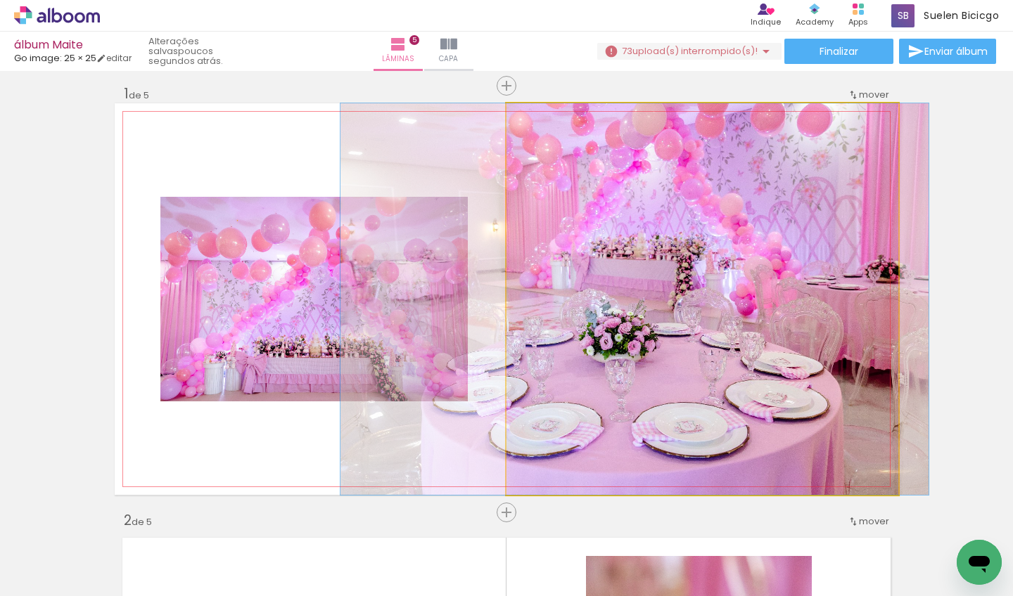
drag, startPoint x: 780, startPoint y: 303, endPoint x: 704, endPoint y: 305, distance: 76.0
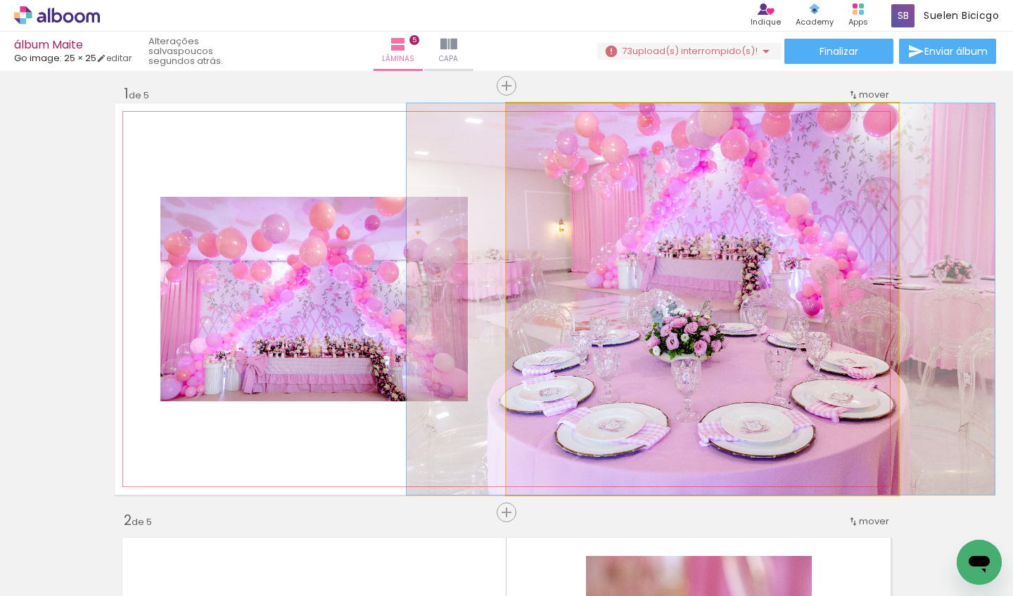
drag, startPoint x: 740, startPoint y: 341, endPoint x: 802, endPoint y: 335, distance: 62.9
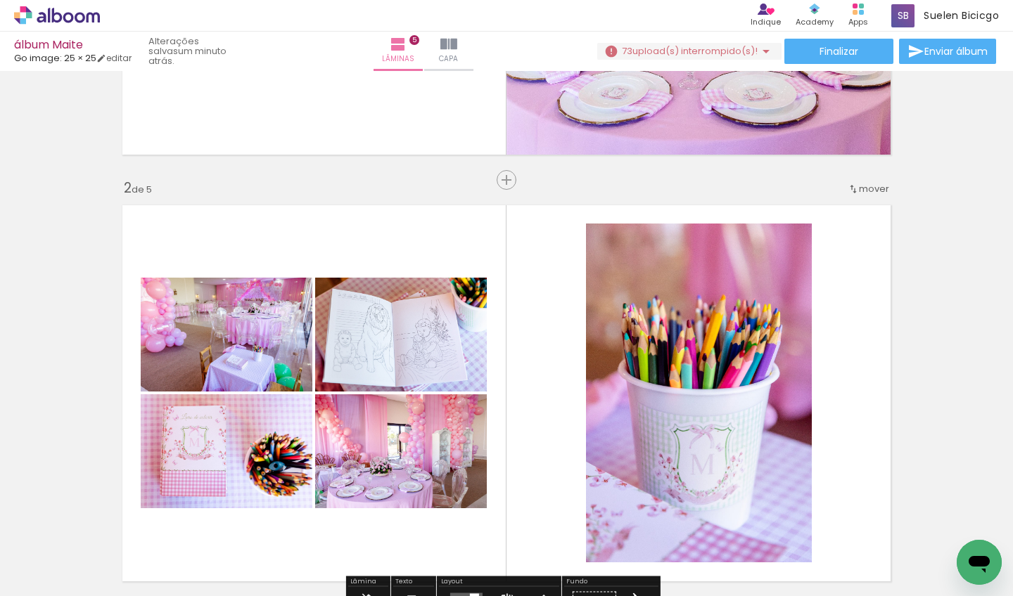
scroll to position [477, 0]
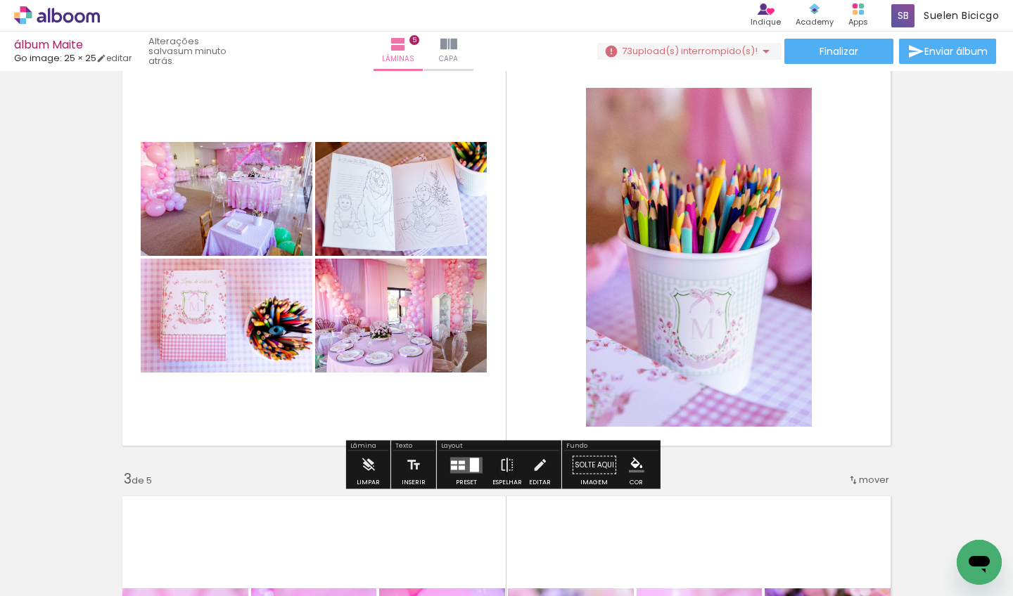
click at [470, 465] on div at bounding box center [474, 465] width 9 height 14
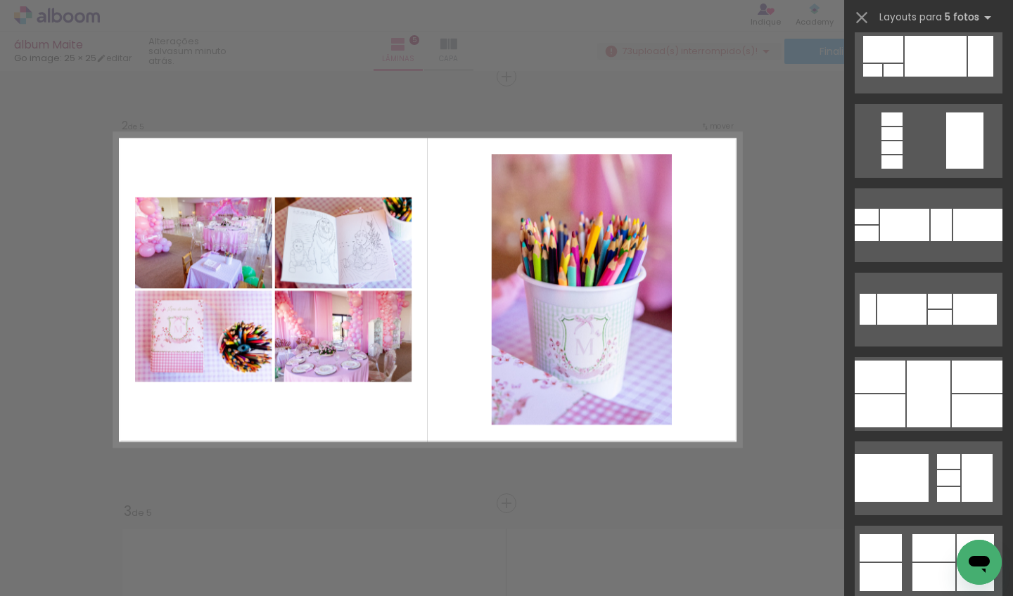
scroll to position [1041, 0]
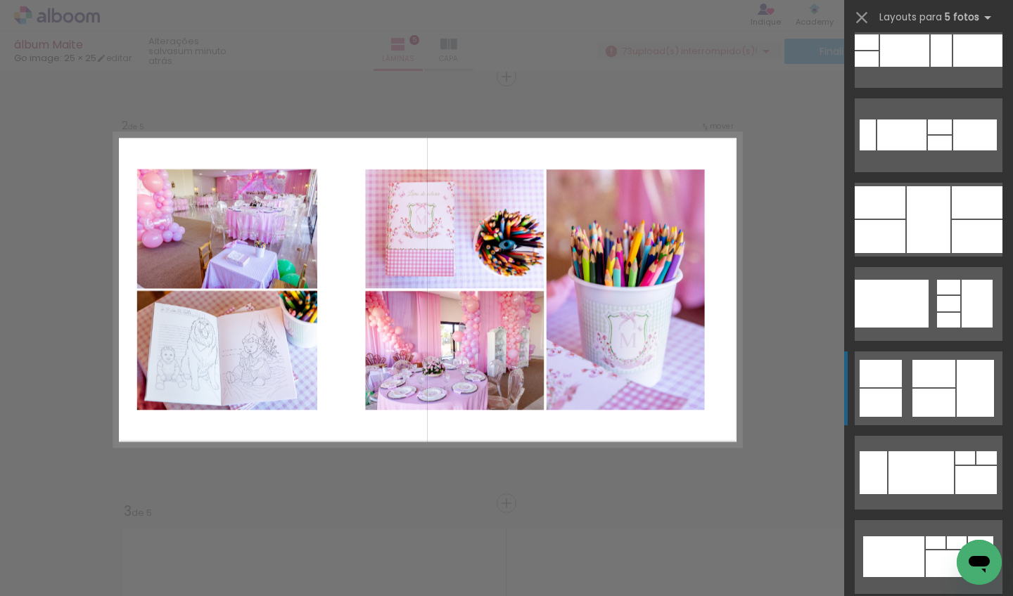
click at [956, 402] on div at bounding box center [974, 388] width 37 height 57
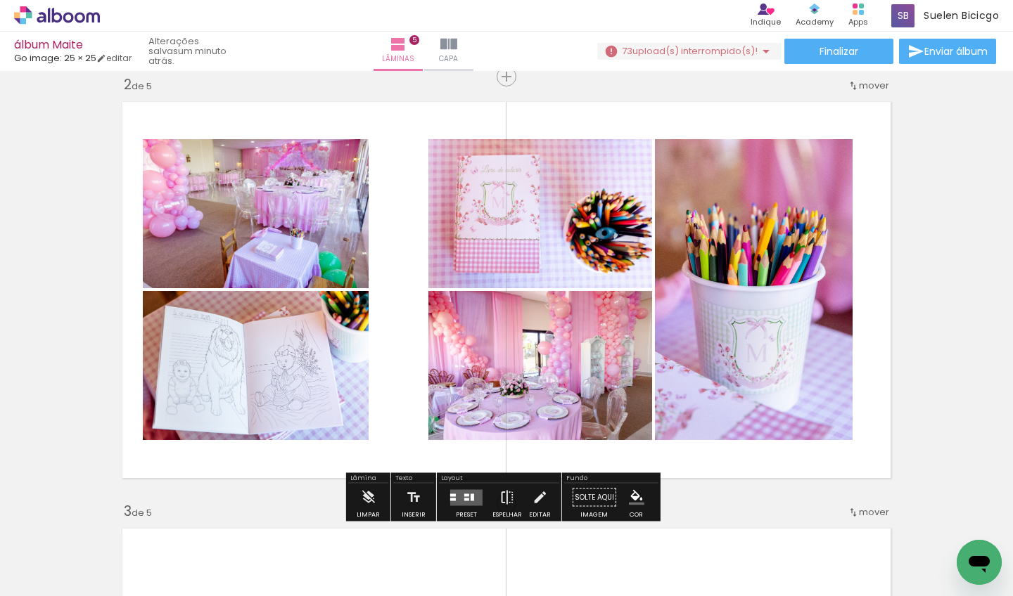
click at [508, 492] on iron-icon at bounding box center [506, 498] width 15 height 28
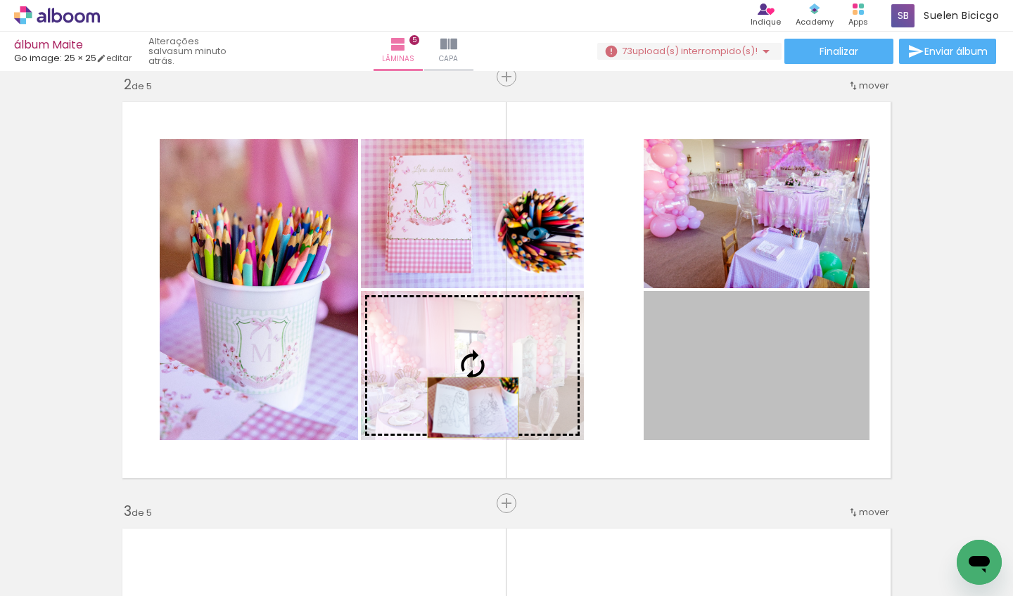
drag, startPoint x: 764, startPoint y: 409, endPoint x: 379, endPoint y: 408, distance: 385.3
click at [0, 0] on slot at bounding box center [0, 0] width 0 height 0
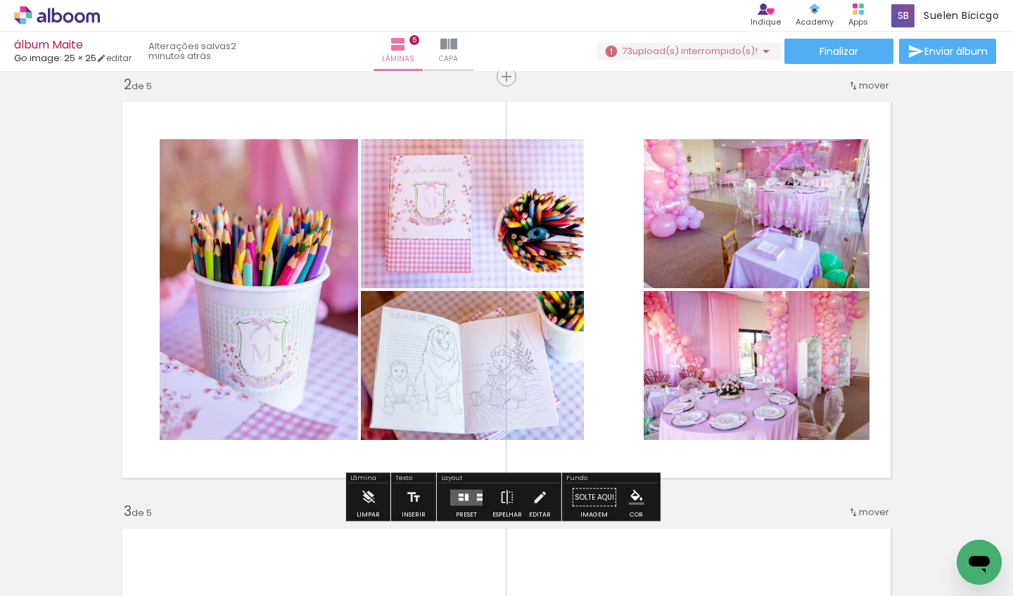
click at [465, 492] on div at bounding box center [467, 497] width 4 height 7
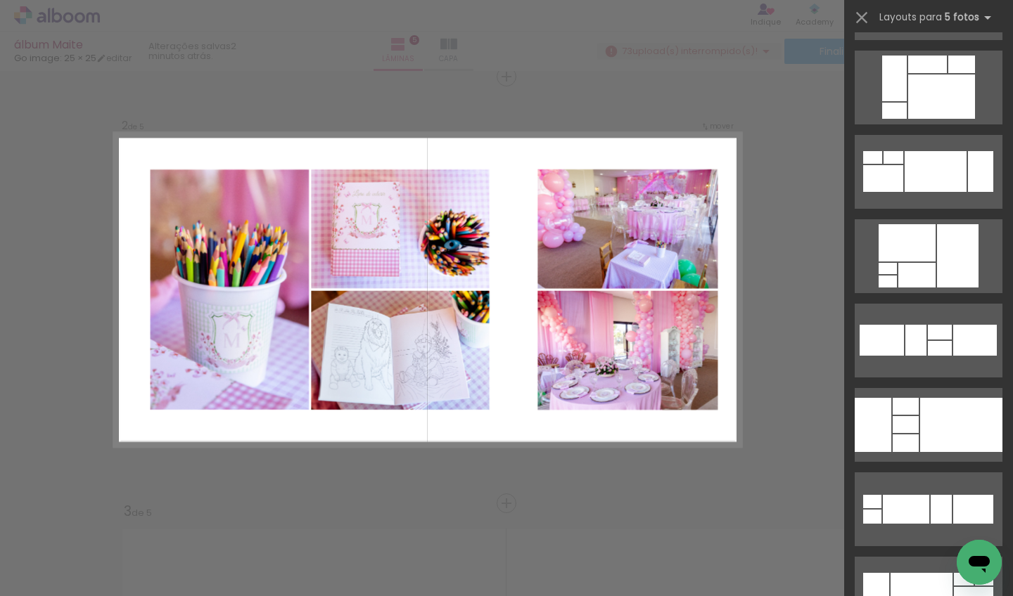
scroll to position [4382, 0]
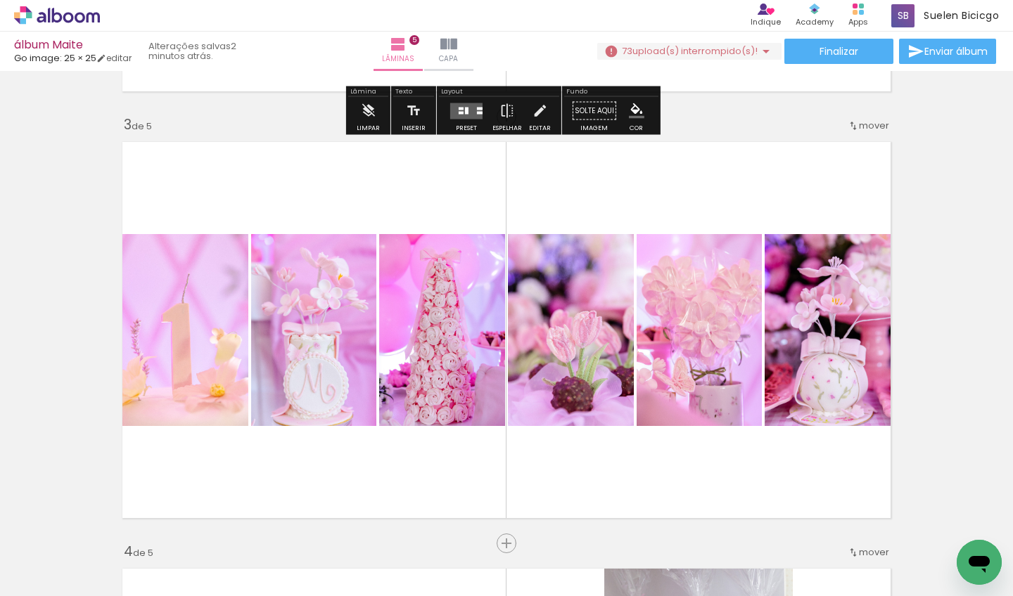
scroll to position [831, 0]
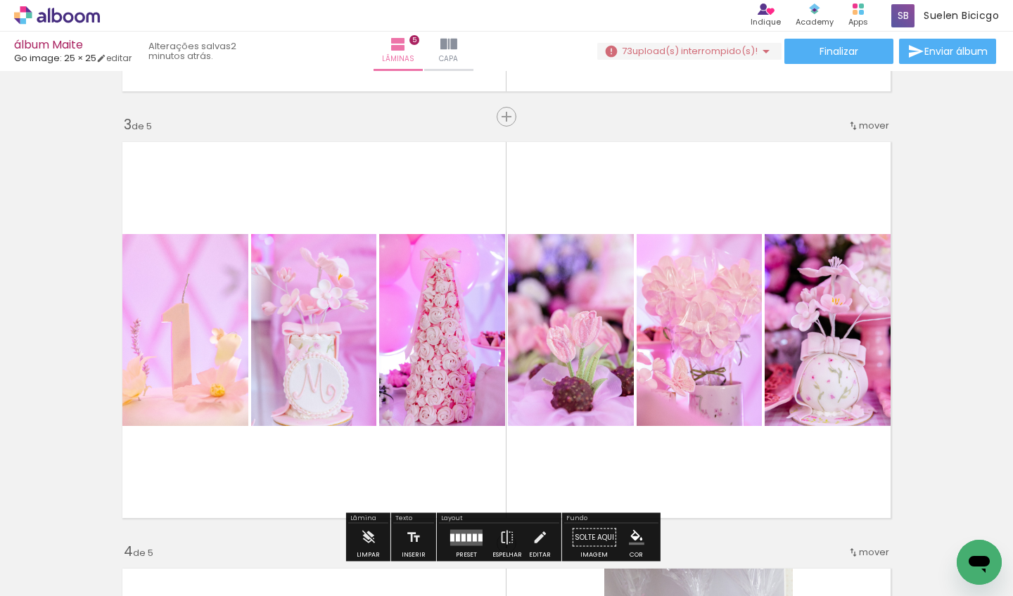
click at [862, 127] on span "mover" at bounding box center [874, 125] width 30 height 13
click at [846, 148] on paper-item "antes da 2" at bounding box center [832, 146] width 107 height 23
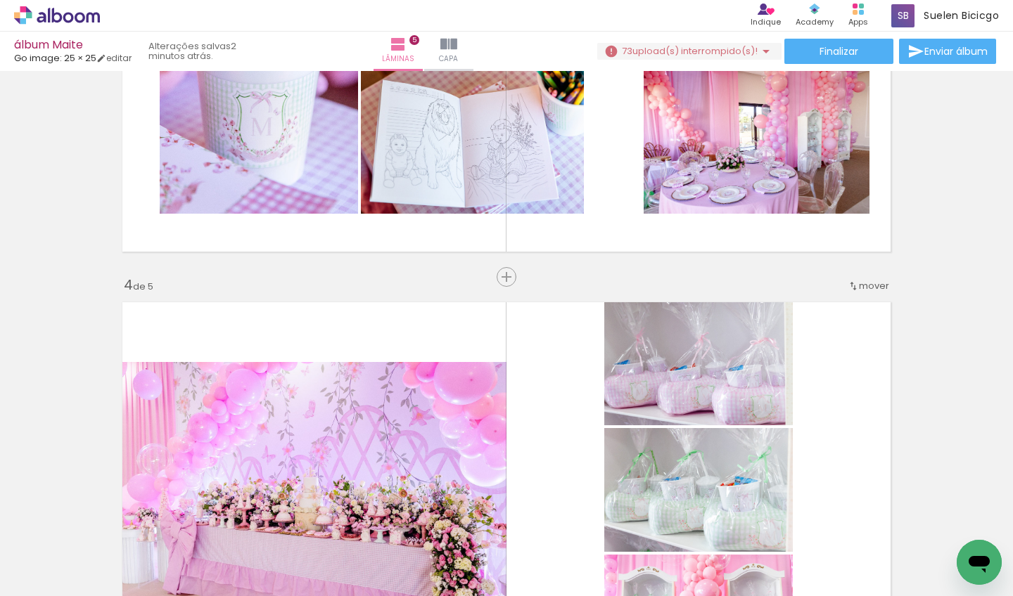
scroll to position [1235, 0]
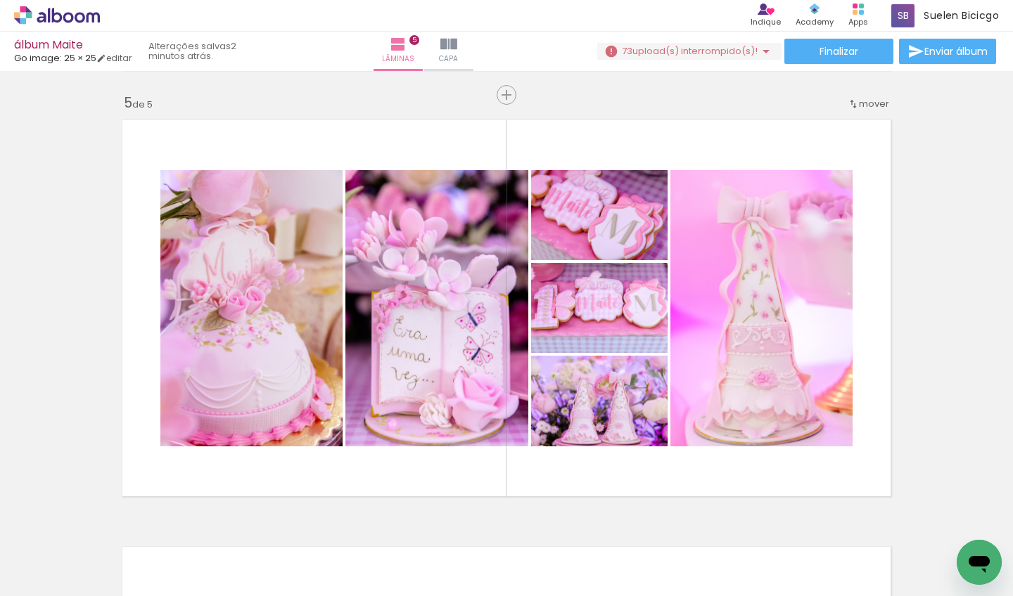
scroll to position [1741, 0]
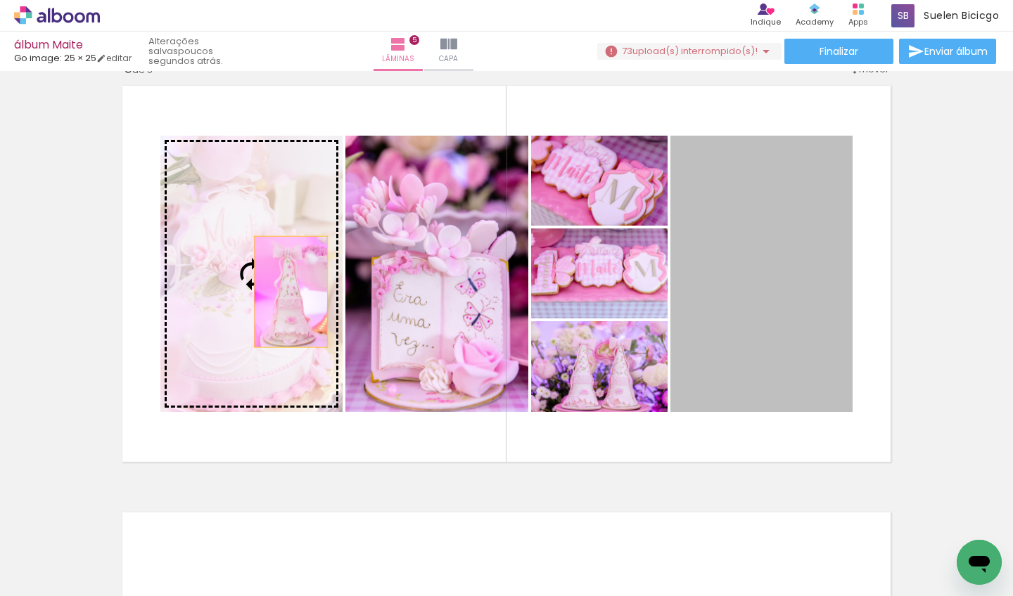
drag, startPoint x: 764, startPoint y: 278, endPoint x: 229, endPoint y: 276, distance: 535.8
click at [0, 0] on slot at bounding box center [0, 0] width 0 height 0
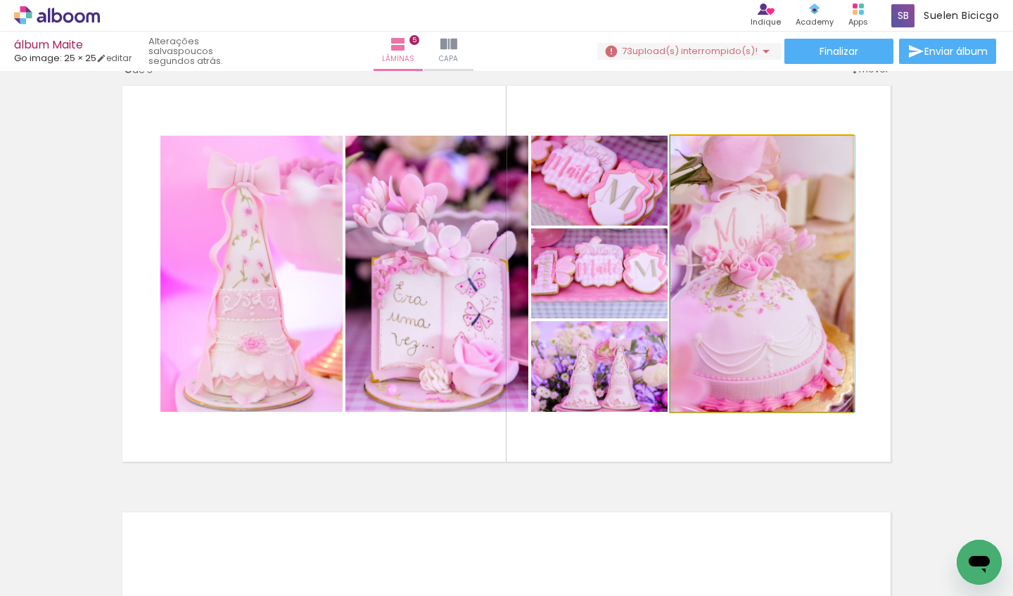
drag, startPoint x: 773, startPoint y: 292, endPoint x: 802, endPoint y: 286, distance: 29.4
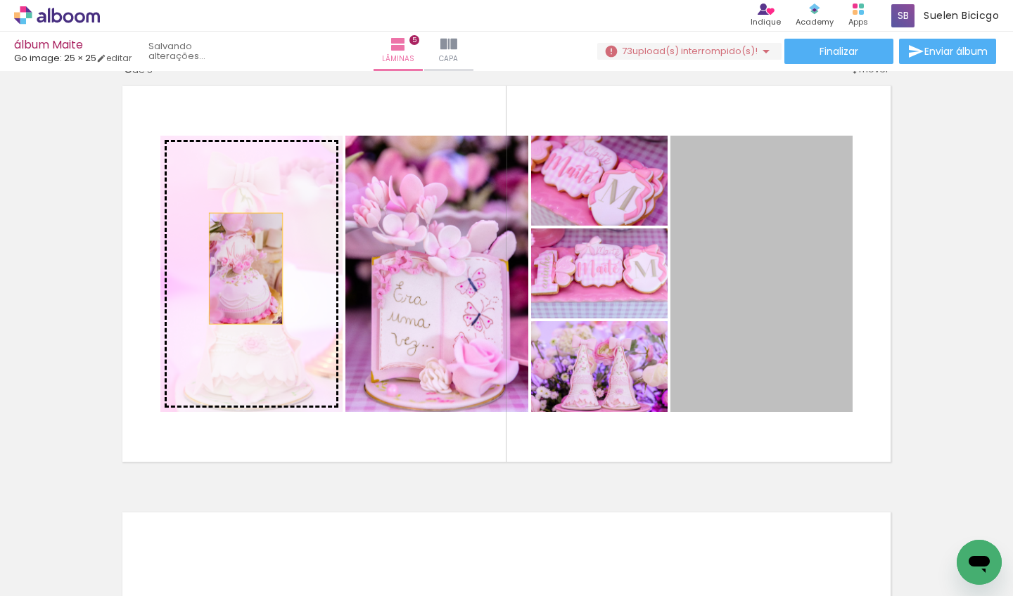
drag, startPoint x: 793, startPoint y: 287, endPoint x: 240, endPoint y: 269, distance: 553.0
click at [0, 0] on slot at bounding box center [0, 0] width 0 height 0
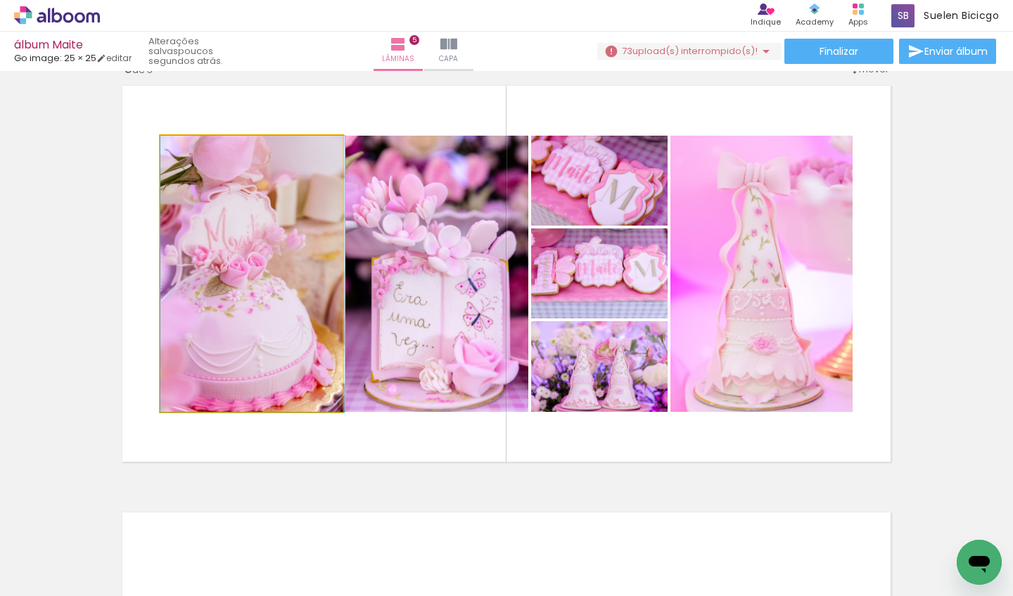
drag, startPoint x: 257, startPoint y: 264, endPoint x: 293, endPoint y: 262, distance: 35.9
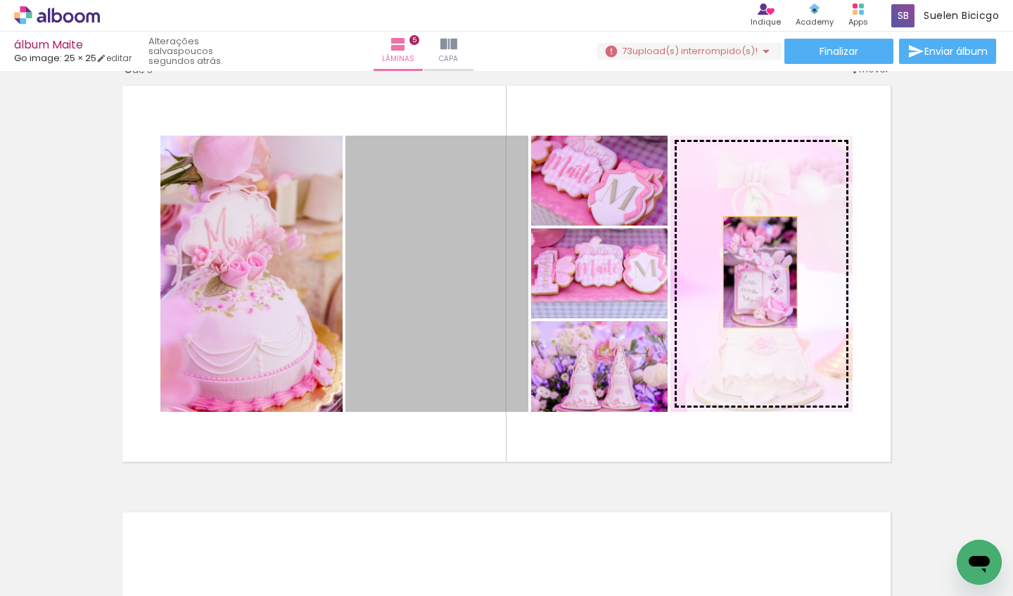
drag, startPoint x: 393, startPoint y: 270, endPoint x: 754, endPoint y: 272, distance: 361.4
click at [0, 0] on slot at bounding box center [0, 0] width 0 height 0
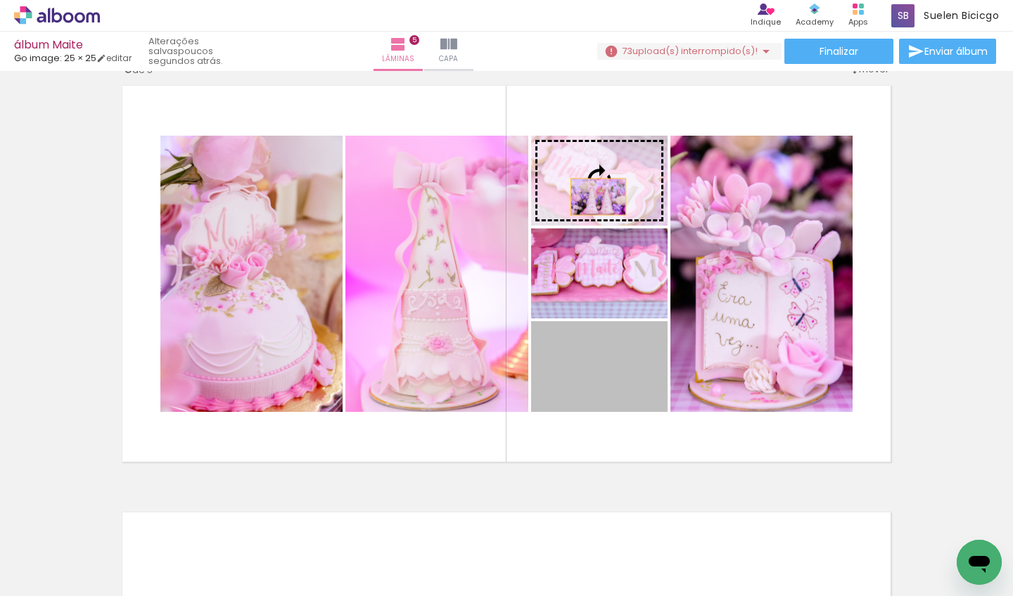
drag, startPoint x: 585, startPoint y: 387, endPoint x: 589, endPoint y: 184, distance: 203.3
click at [0, 0] on slot at bounding box center [0, 0] width 0 height 0
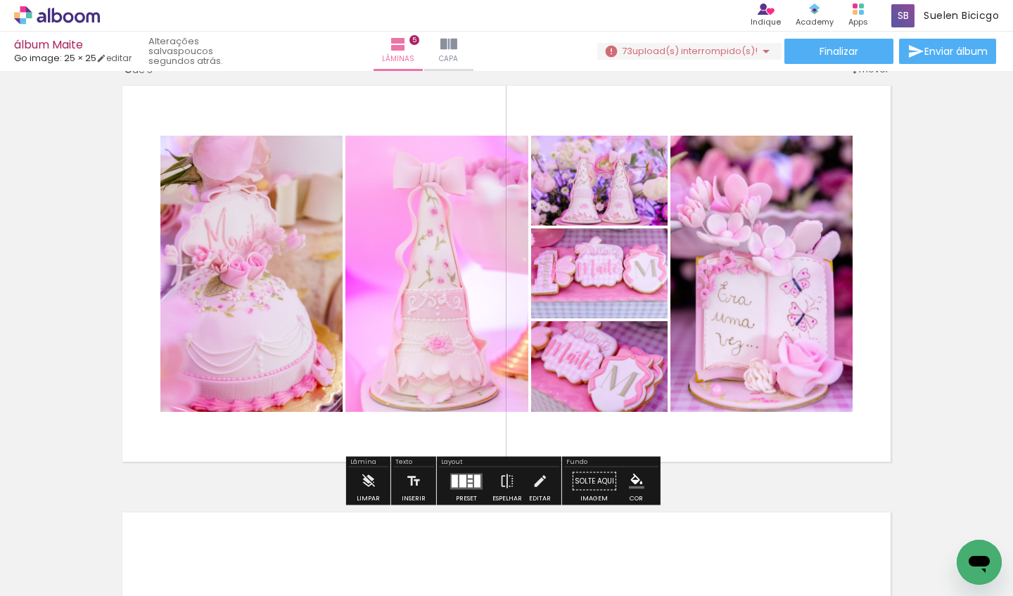
click at [864, 73] on span "mover" at bounding box center [874, 69] width 30 height 13
click at [849, 111] on paper-item "antes da 3" at bounding box center [832, 113] width 107 height 23
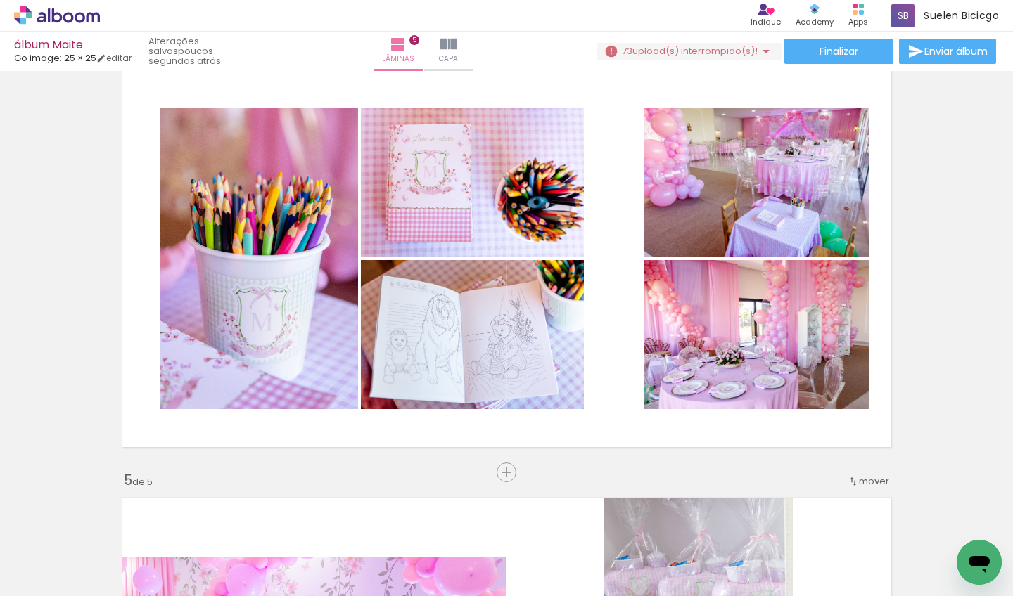
scroll to position [1321, 0]
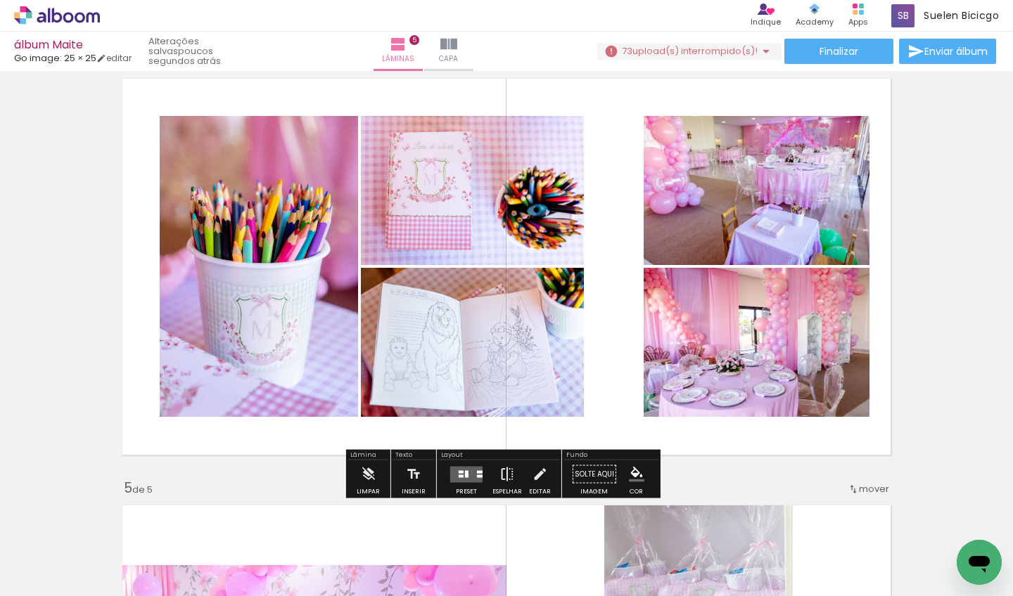
click at [501, 466] on iron-icon at bounding box center [506, 475] width 15 height 28
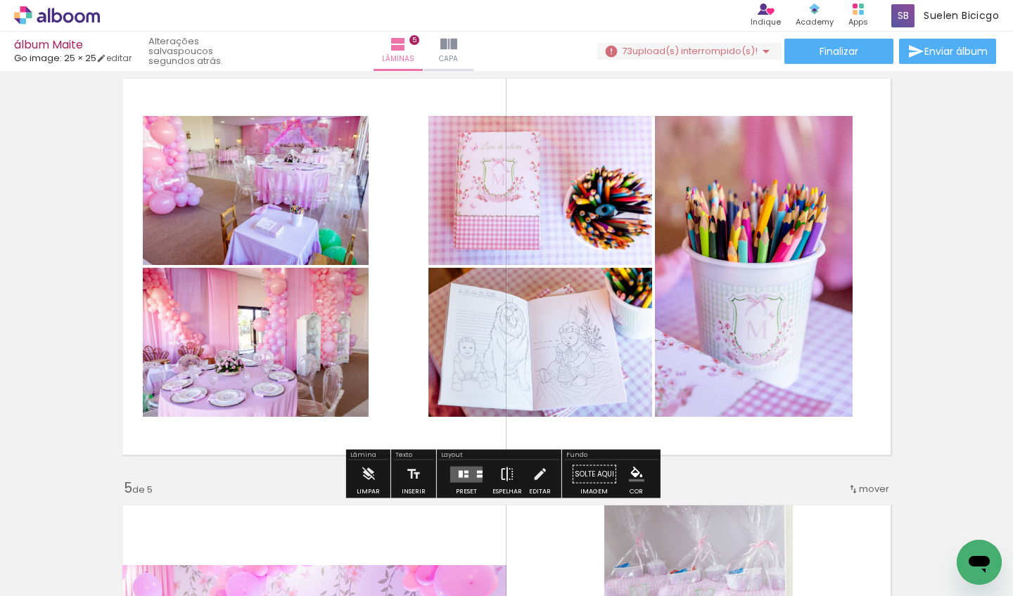
click at [501, 466] on iron-icon at bounding box center [506, 475] width 15 height 28
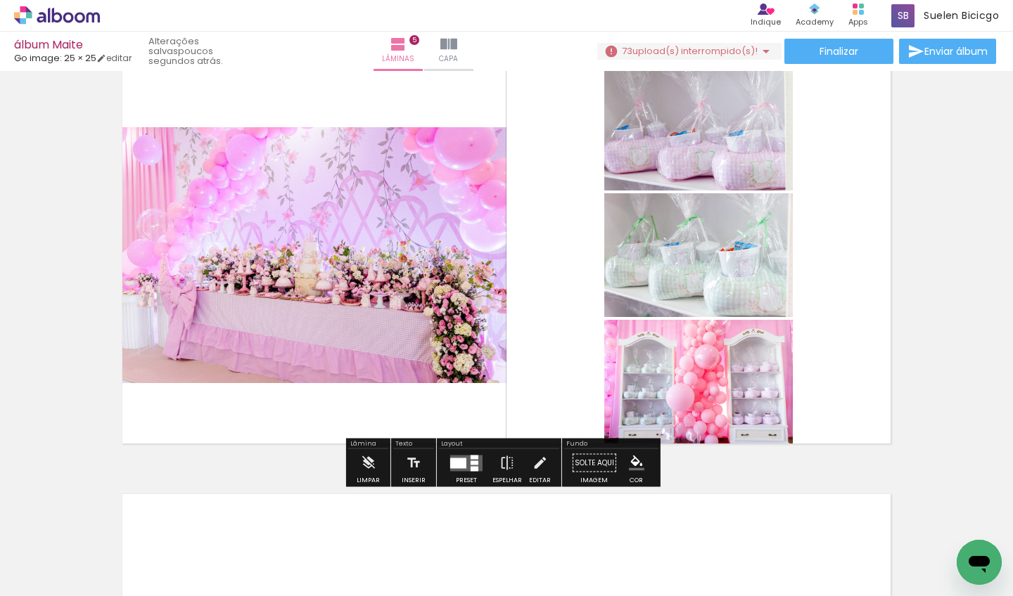
scroll to position [1757, 0]
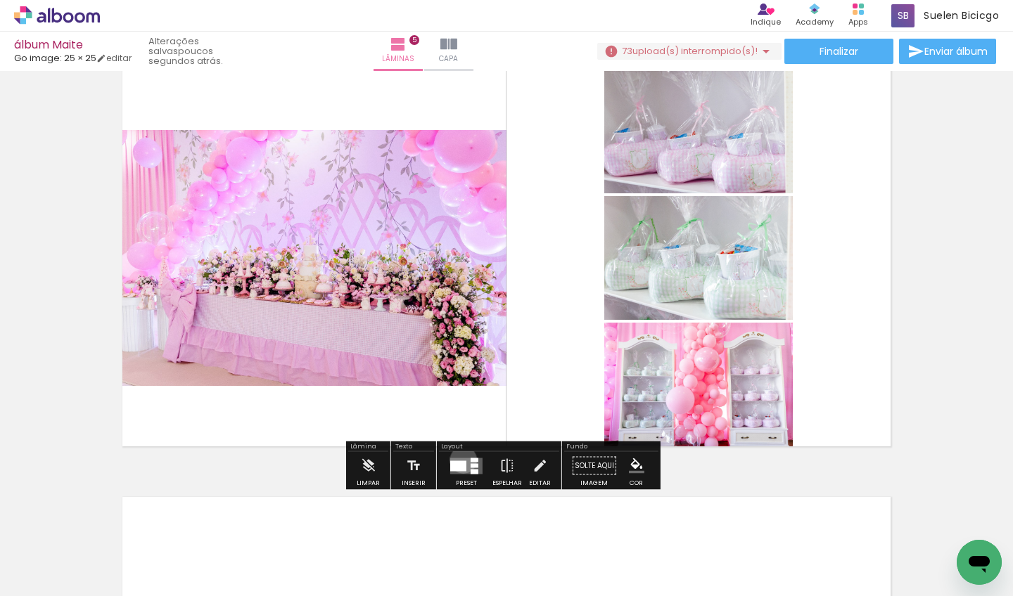
click at [460, 460] on quentale-layouter at bounding box center [466, 466] width 32 height 16
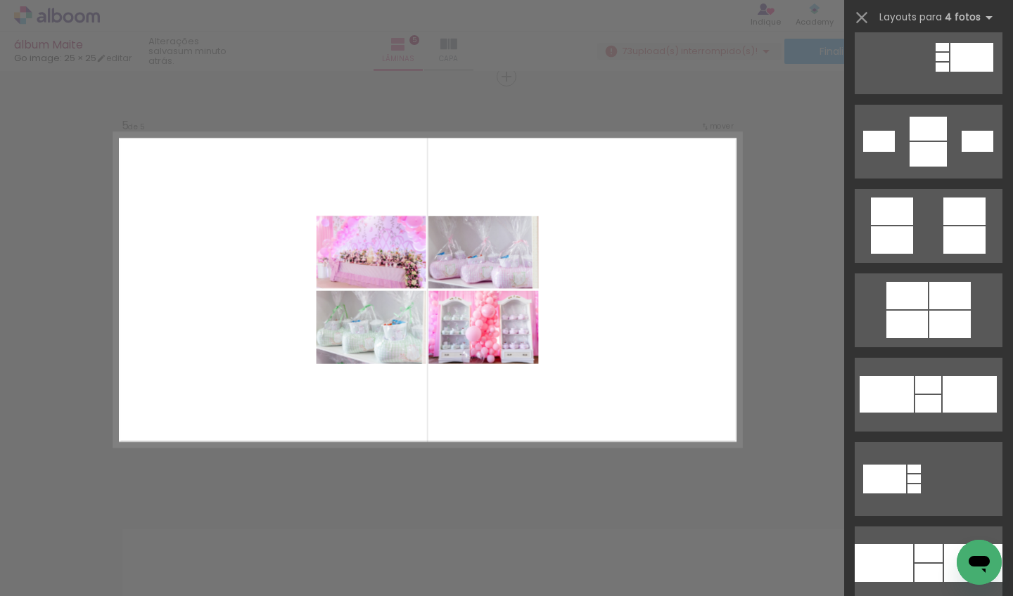
scroll to position [1709, 0]
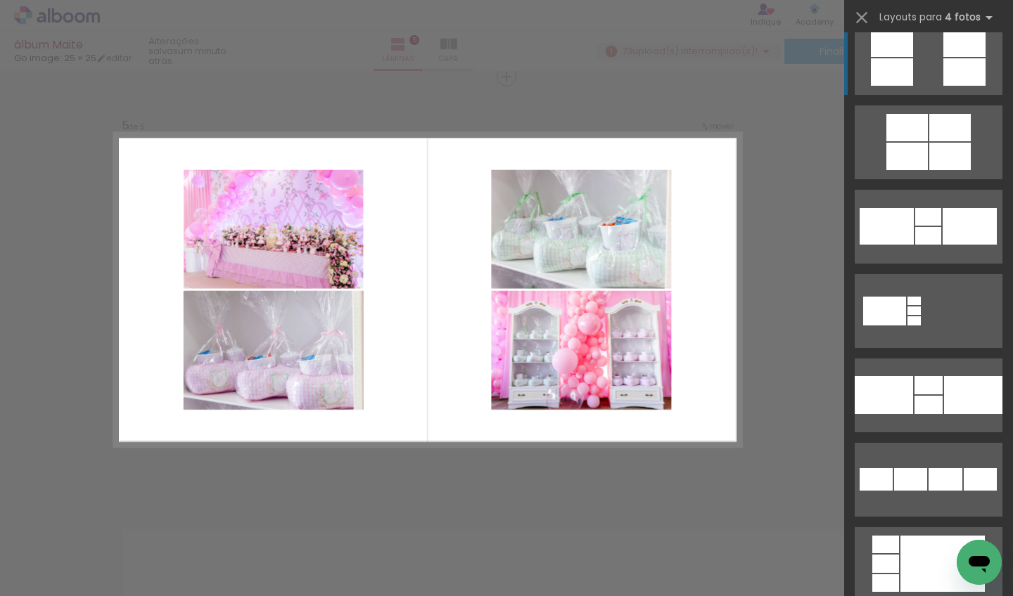
click at [958, 80] on div at bounding box center [964, 71] width 42 height 27
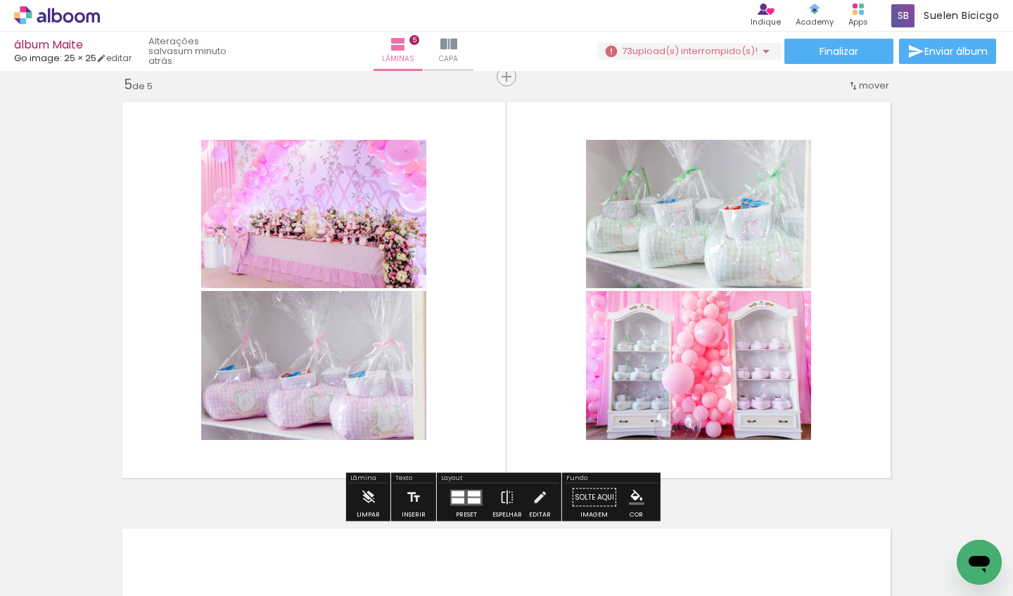
drag, startPoint x: 475, startPoint y: 496, endPoint x: 473, endPoint y: 505, distance: 9.2
click at [475, 496] on div at bounding box center [474, 494] width 13 height 6
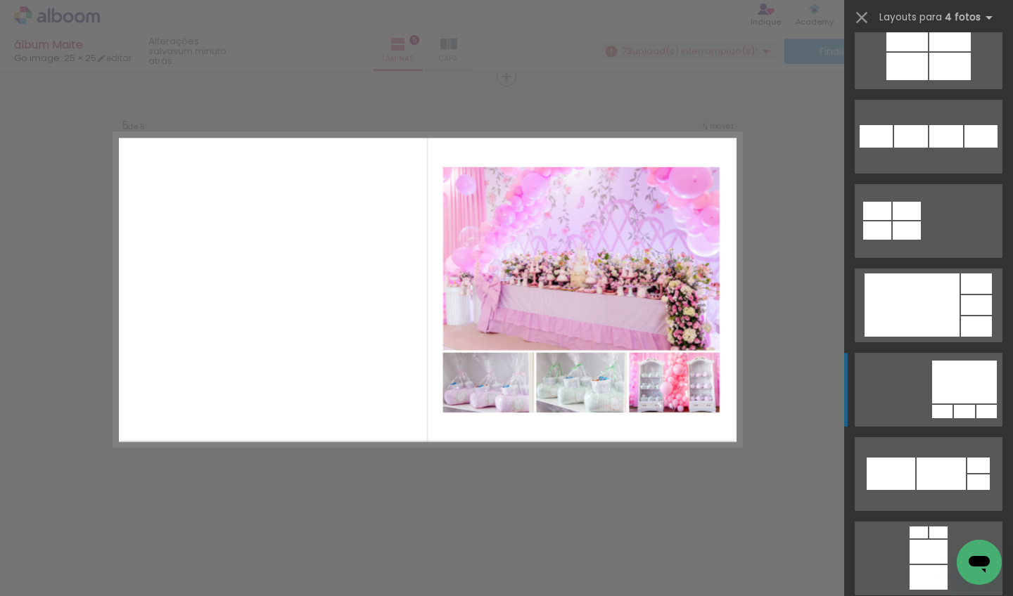
scroll to position [3420, 0]
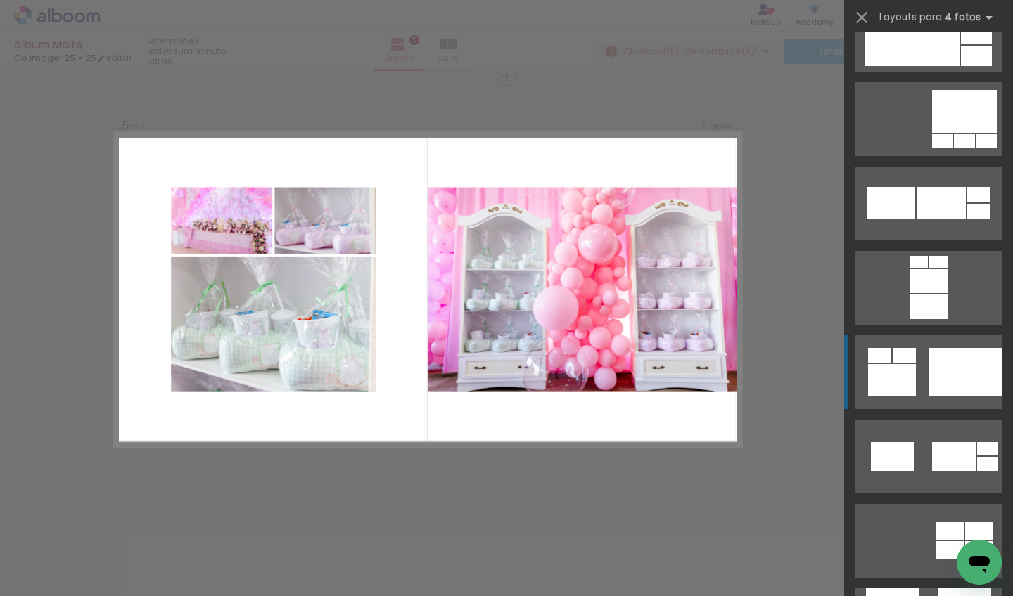
click at [956, 363] on div at bounding box center [965, 372] width 74 height 48
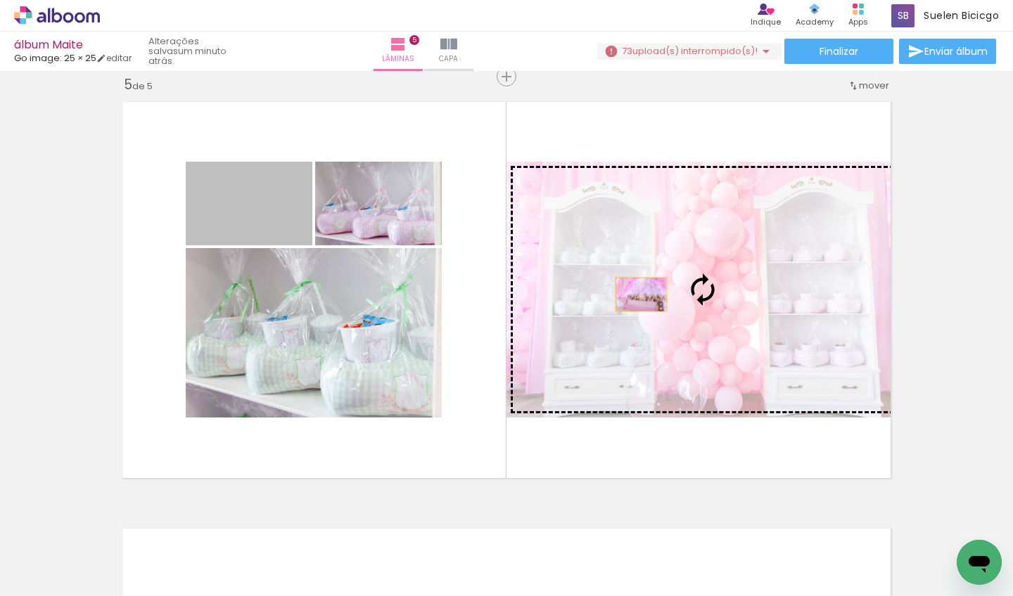
drag, startPoint x: 213, startPoint y: 220, endPoint x: 640, endPoint y: 323, distance: 439.2
click at [0, 0] on slot at bounding box center [0, 0] width 0 height 0
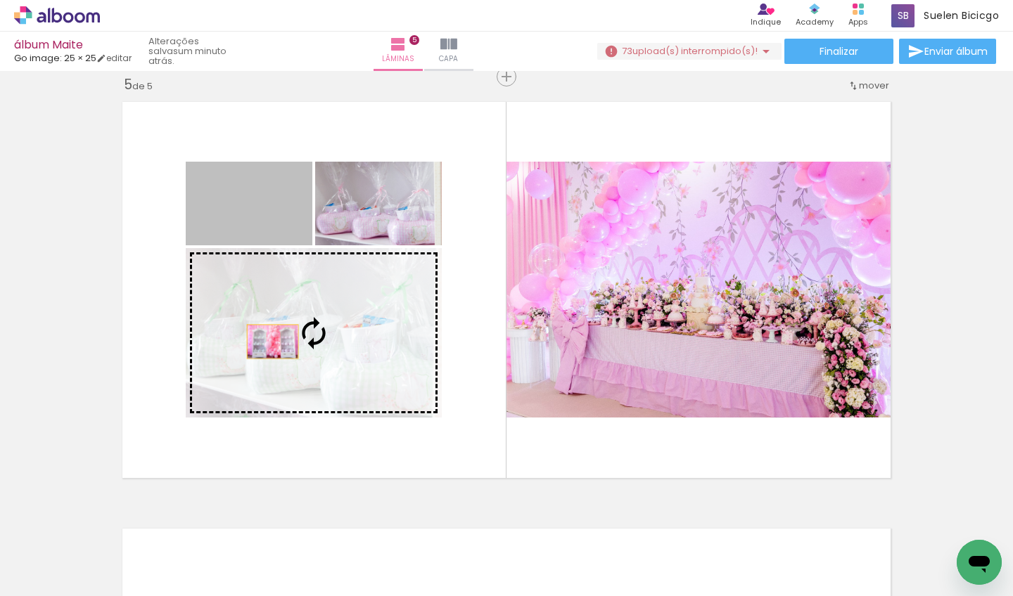
drag, startPoint x: 258, startPoint y: 275, endPoint x: 271, endPoint y: 366, distance: 92.4
click at [0, 0] on slot at bounding box center [0, 0] width 0 height 0
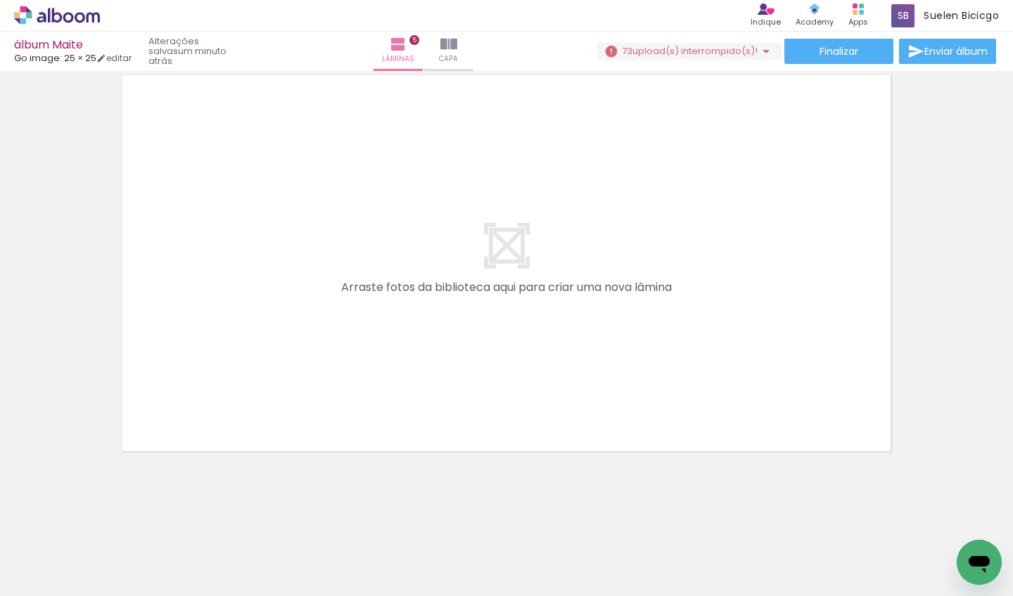
scroll to position [2142, 0]
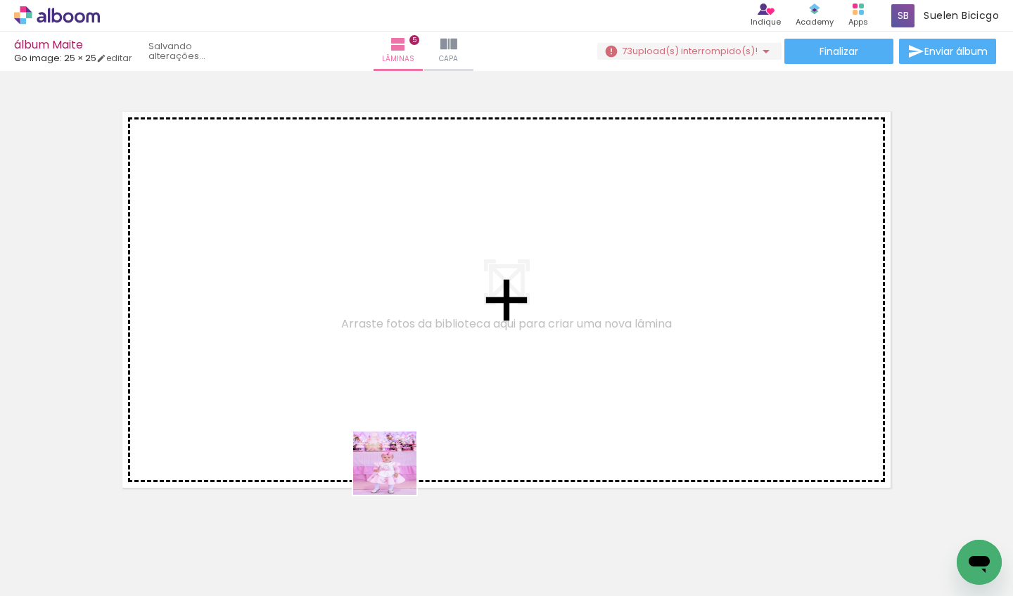
drag, startPoint x: 395, startPoint y: 474, endPoint x: 421, endPoint y: 354, distance: 122.3
click at [421, 354] on quentale-workspace at bounding box center [506, 298] width 1013 height 596
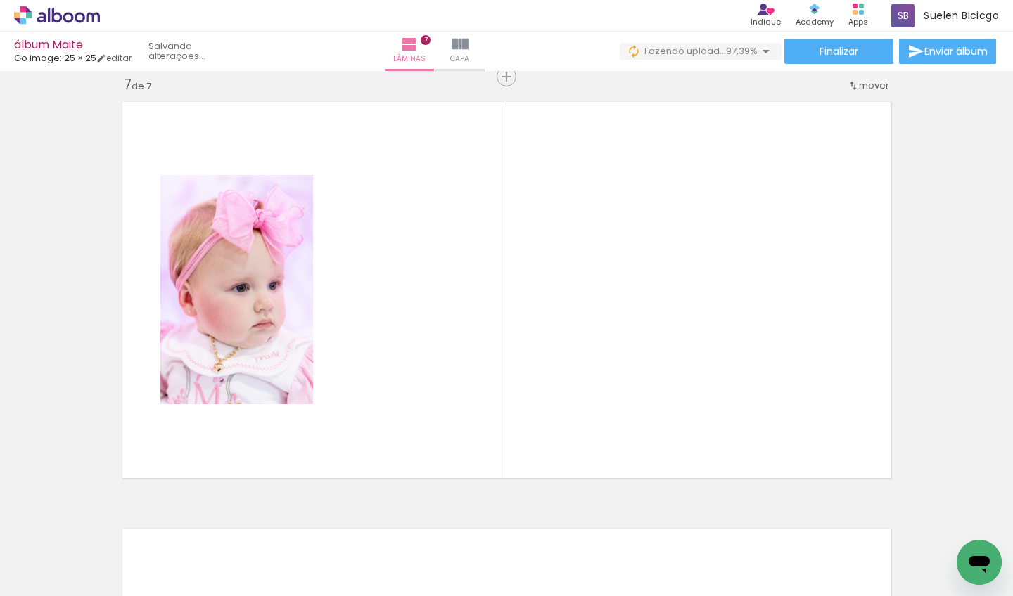
scroll to position [0, 2332]
drag, startPoint x: 585, startPoint y: 494, endPoint x: 534, endPoint y: 356, distance: 147.1
click at [534, 356] on quentale-workspace at bounding box center [506, 298] width 1013 height 596
